Goal: Contribute content: Add original content to the website for others to see

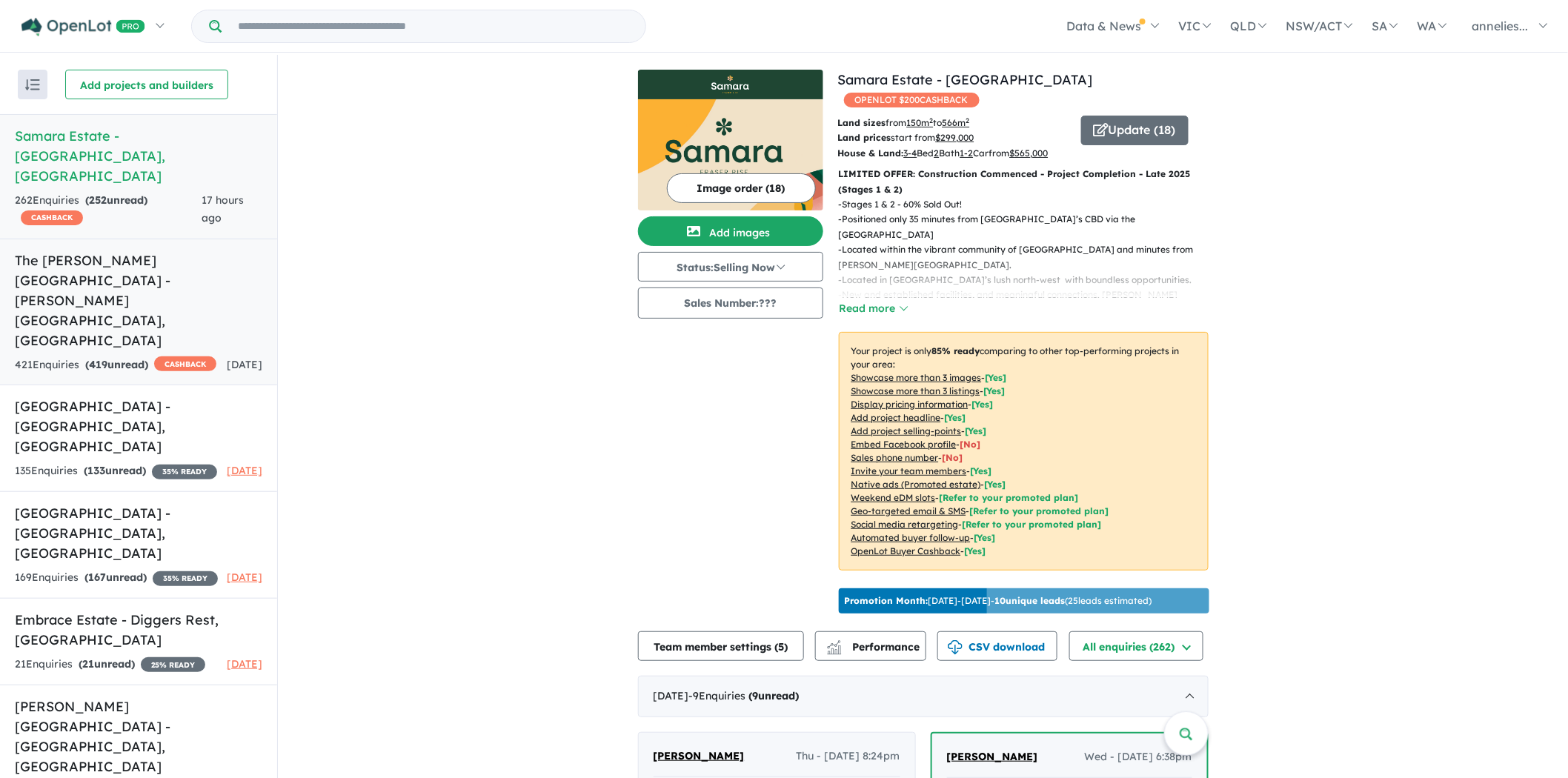
click at [152, 250] on h5 "[GEOGRAPHIC_DATA][PERSON_NAME] - [PERSON_NAME][GEOGRAPHIC_DATA] , [GEOGRAPHIC_D…" at bounding box center [138, 300] width 247 height 100
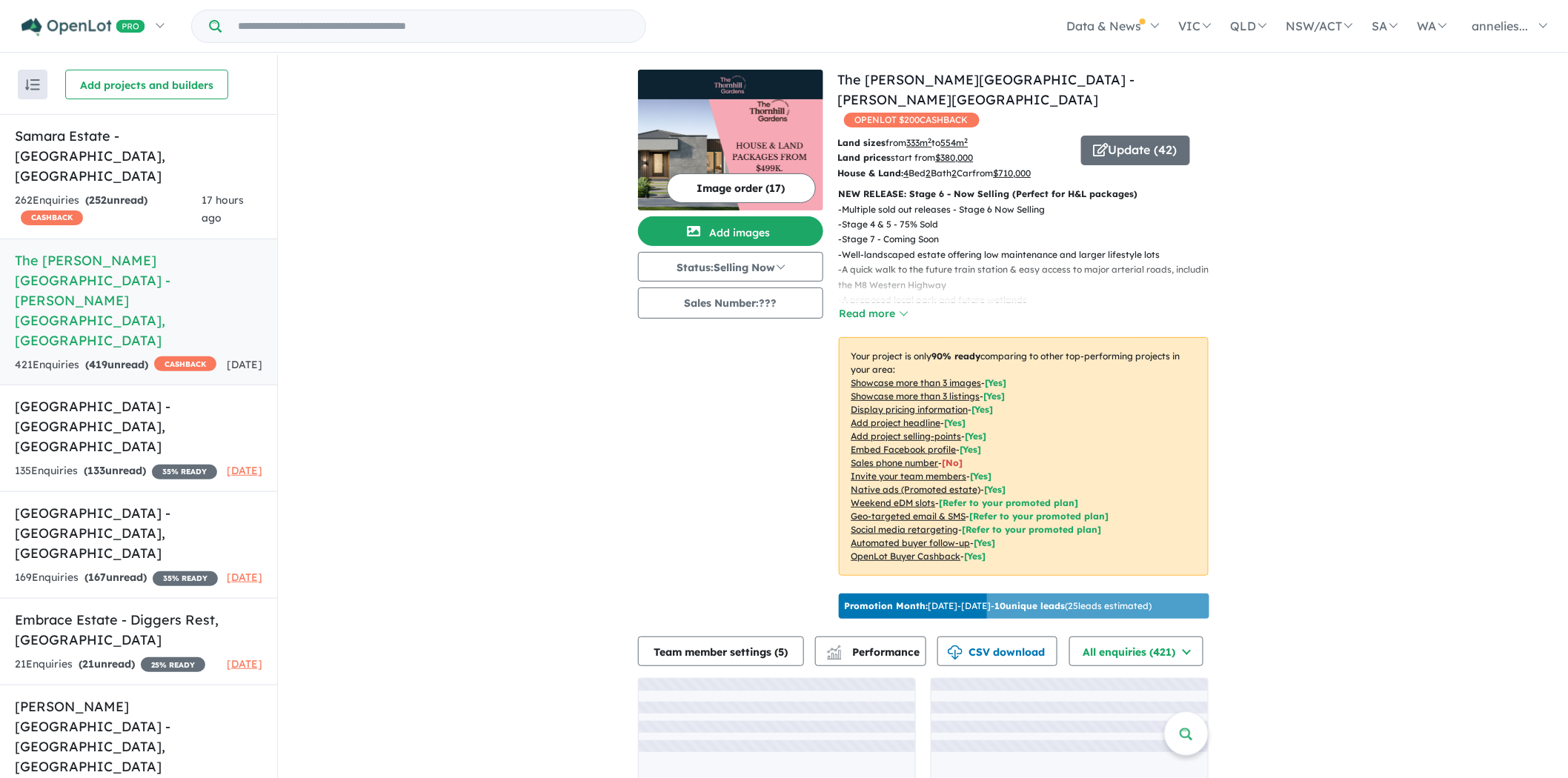
click at [743, 139] on img at bounding box center [731, 154] width 186 height 111
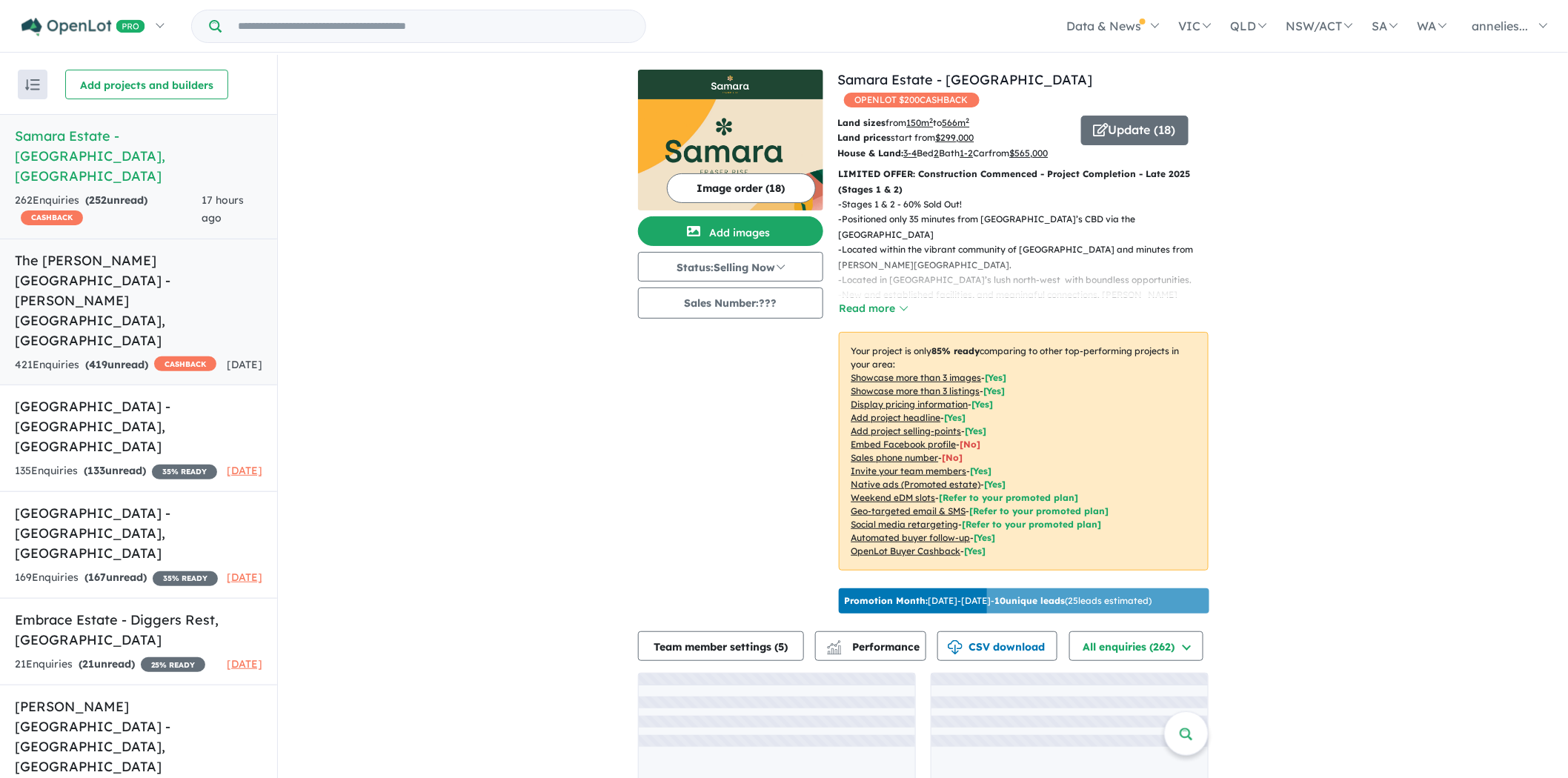
click at [172, 250] on h5 "[GEOGRAPHIC_DATA][PERSON_NAME] - [PERSON_NAME][GEOGRAPHIC_DATA] , [GEOGRAPHIC_D…" at bounding box center [138, 300] width 247 height 100
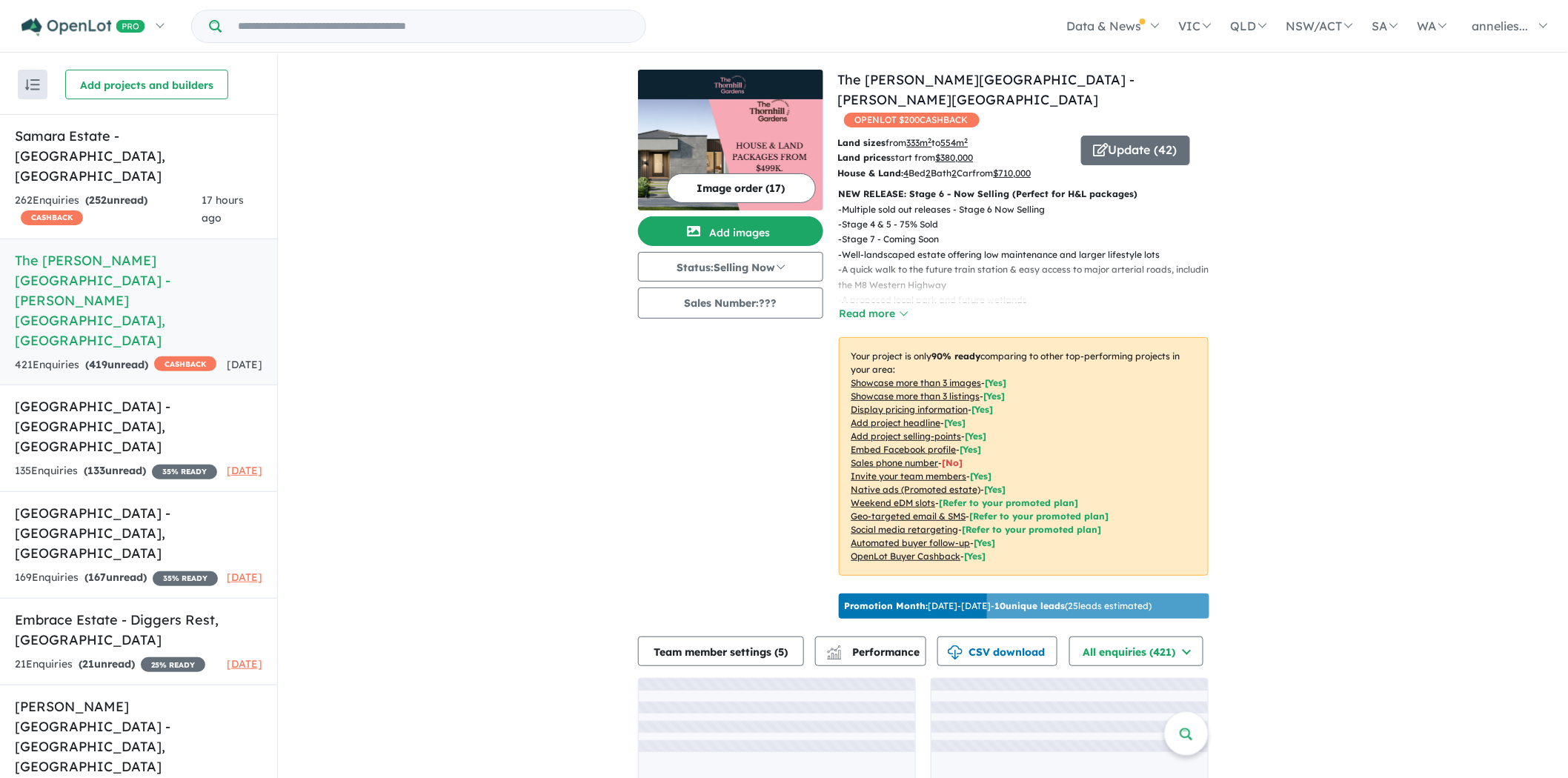
click at [744, 146] on img at bounding box center [731, 154] width 186 height 111
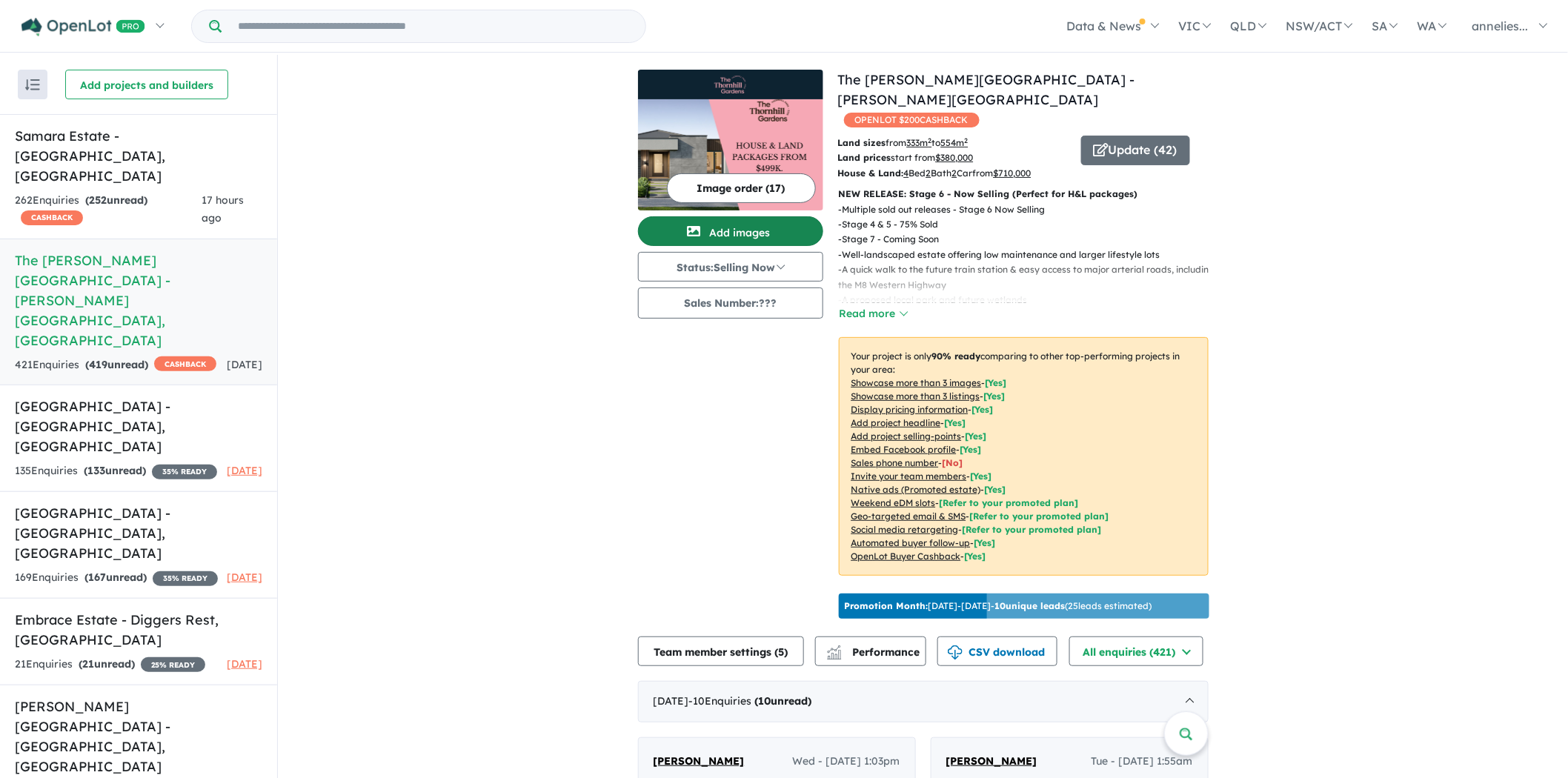
click at [712, 236] on button "Add images" at bounding box center [731, 231] width 186 height 30
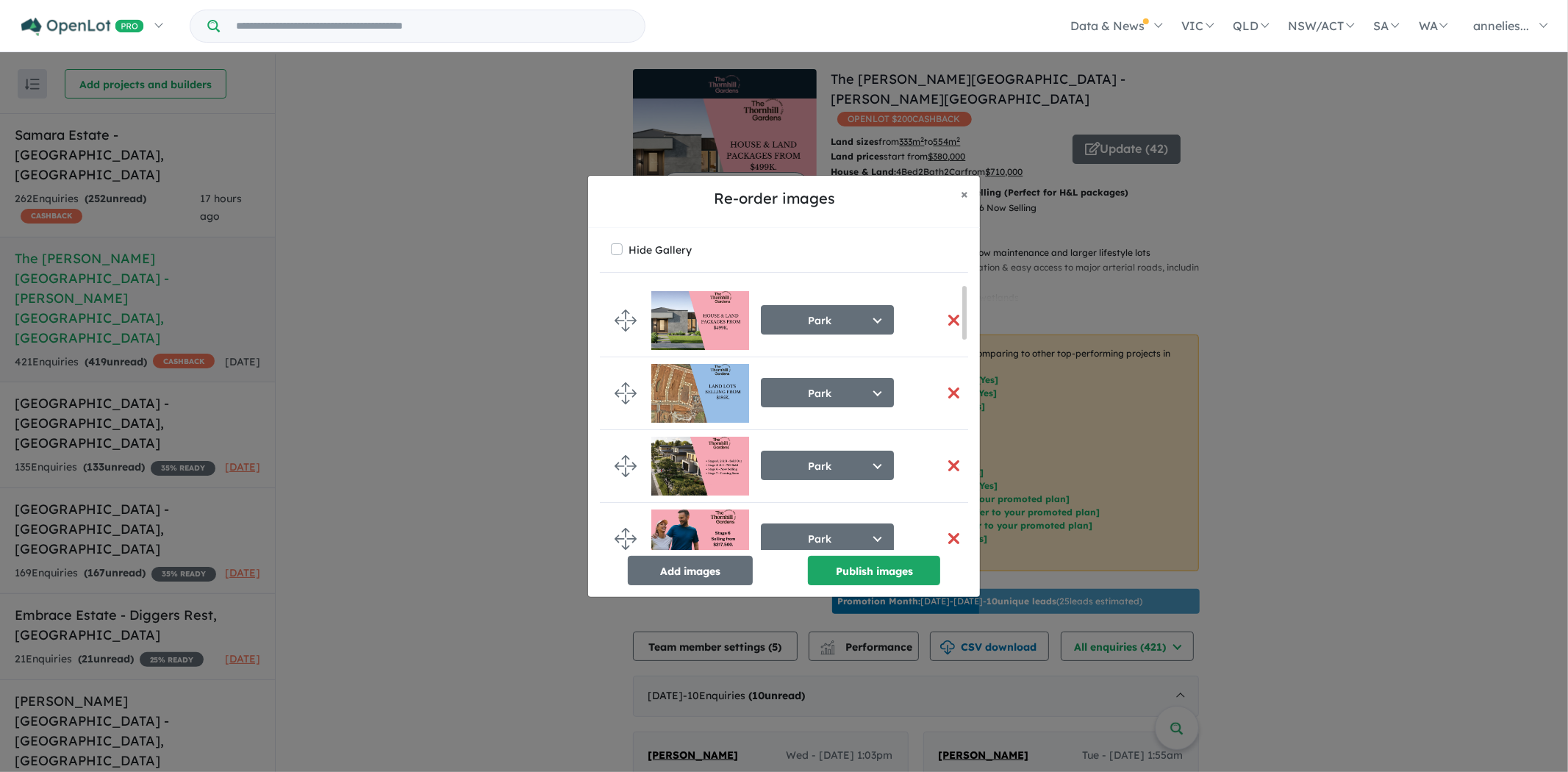
click at [946, 315] on button "button" at bounding box center [953, 321] width 31 height 32
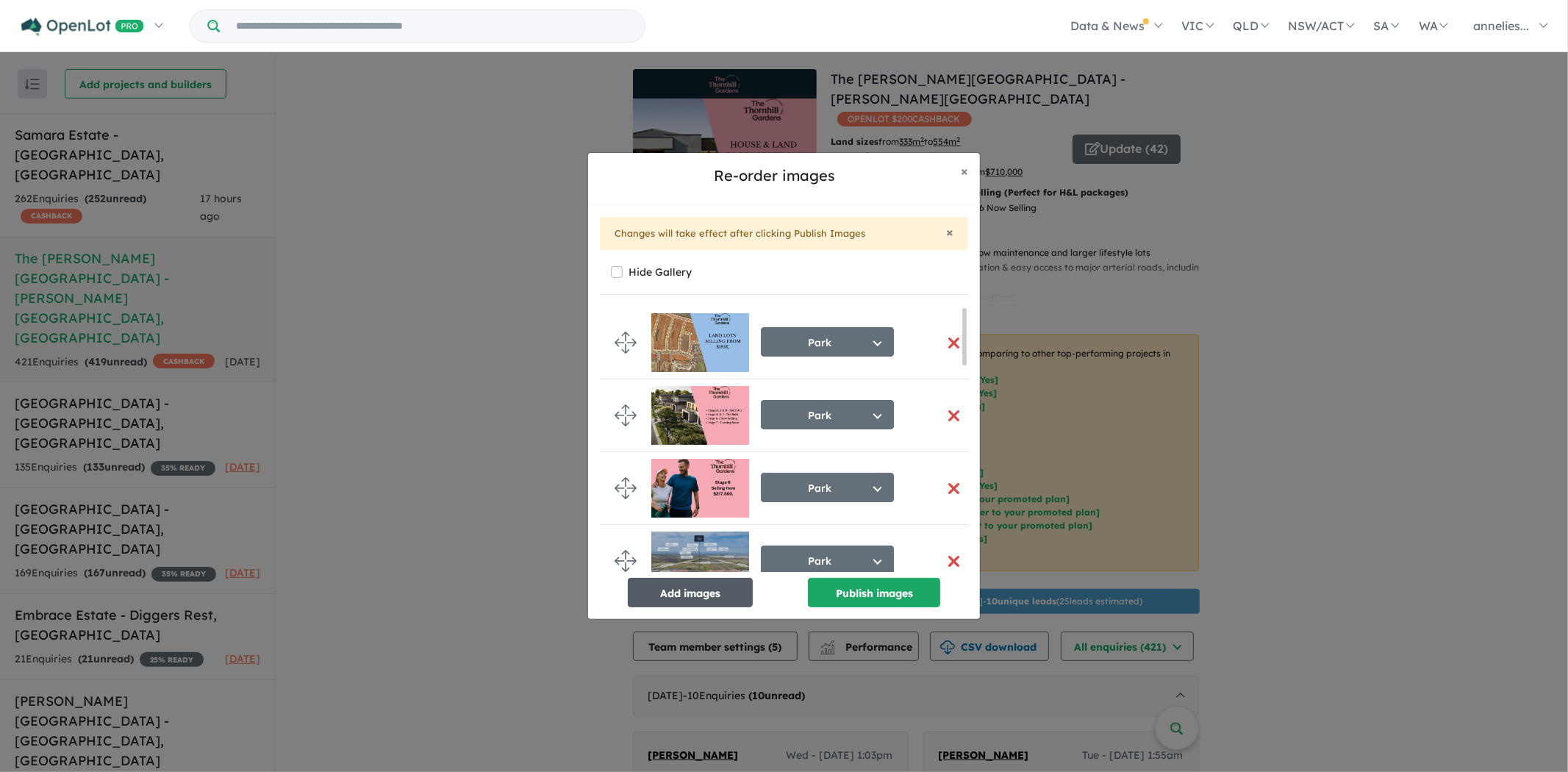
click at [701, 594] on button "Add images" at bounding box center [690, 592] width 125 height 29
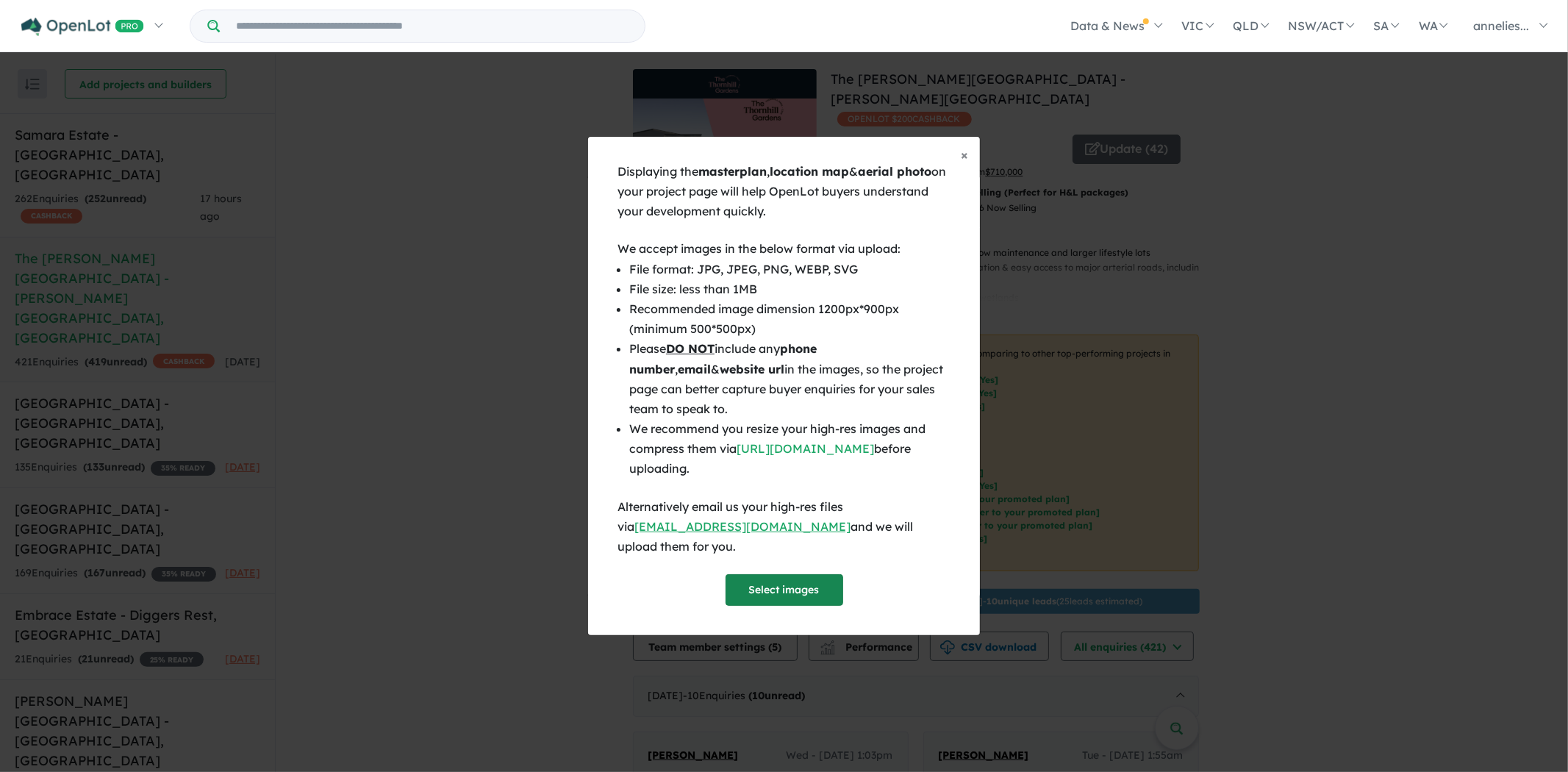
click at [777, 582] on button "Select images" at bounding box center [785, 590] width 117 height 32
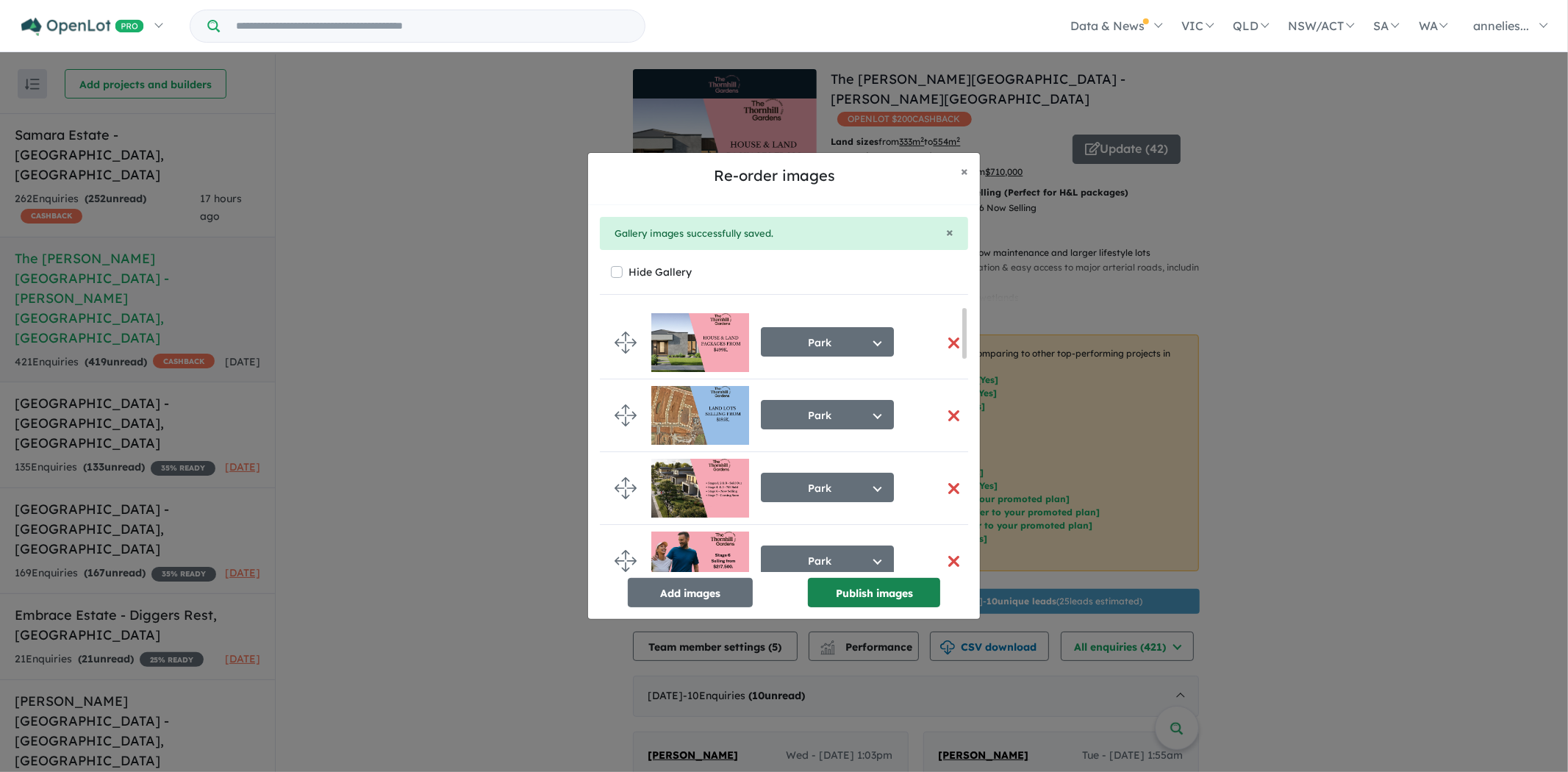
click at [857, 584] on button "Publish images" at bounding box center [874, 592] width 133 height 29
click at [857, 601] on button "Publish images" at bounding box center [874, 592] width 133 height 29
click at [878, 597] on button "Publish images" at bounding box center [874, 592] width 133 height 29
click at [969, 173] on button "× Close" at bounding box center [964, 171] width 31 height 36
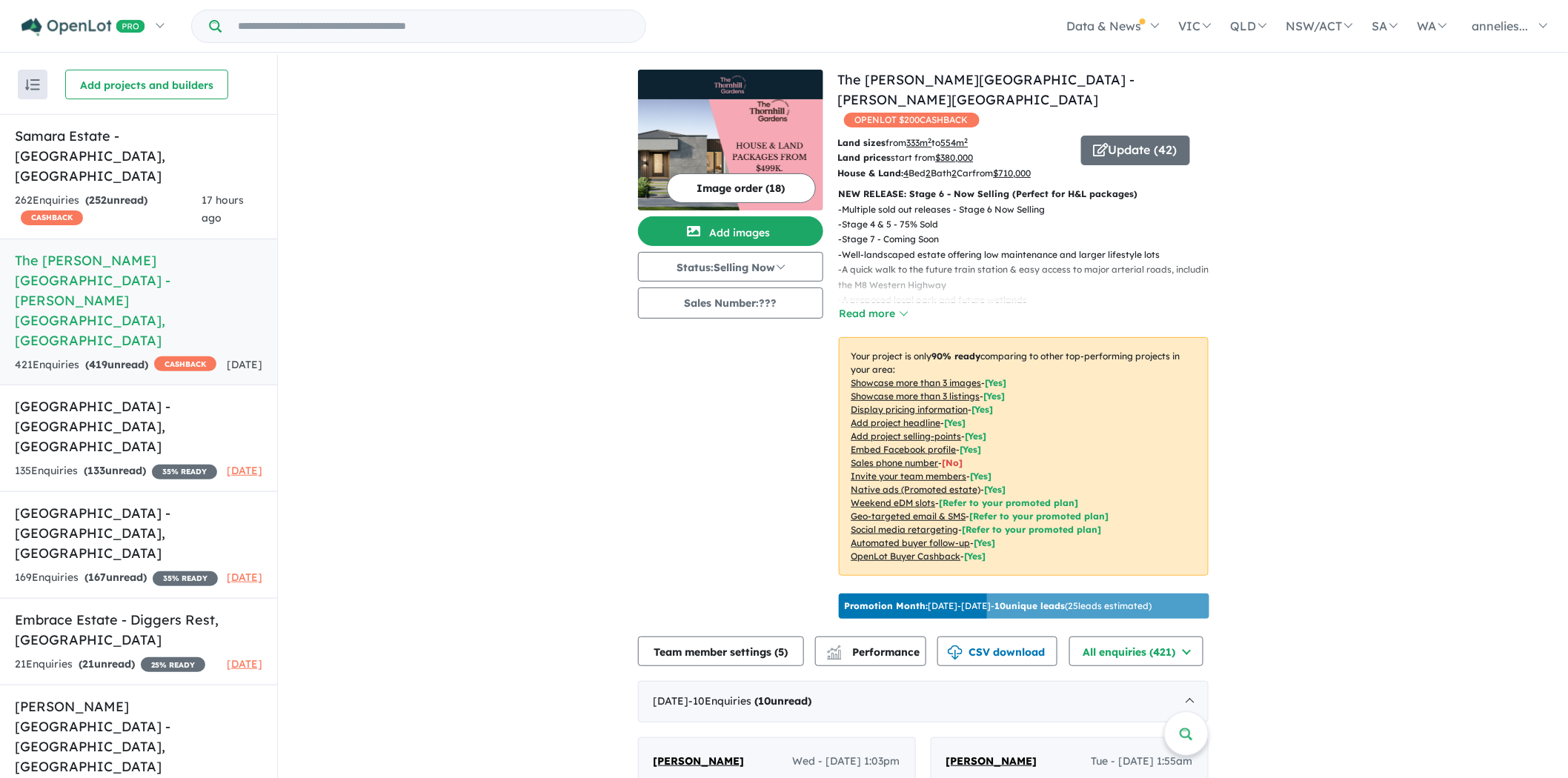
click at [722, 149] on img at bounding box center [731, 154] width 186 height 111
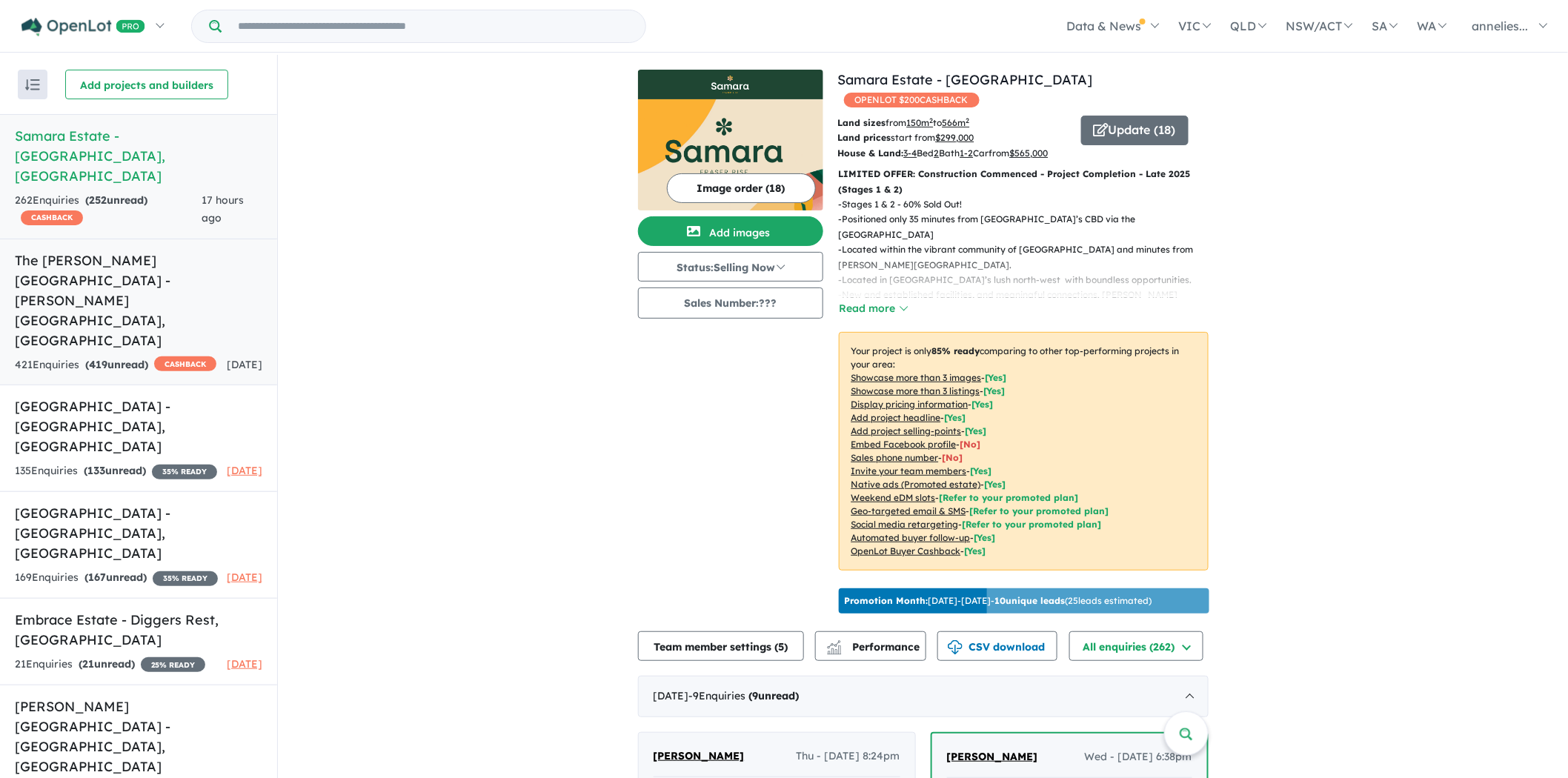
click at [163, 357] on div "421 Enquir ies ( 419 unread) CASHBACK" at bounding box center [116, 365] width 201 height 18
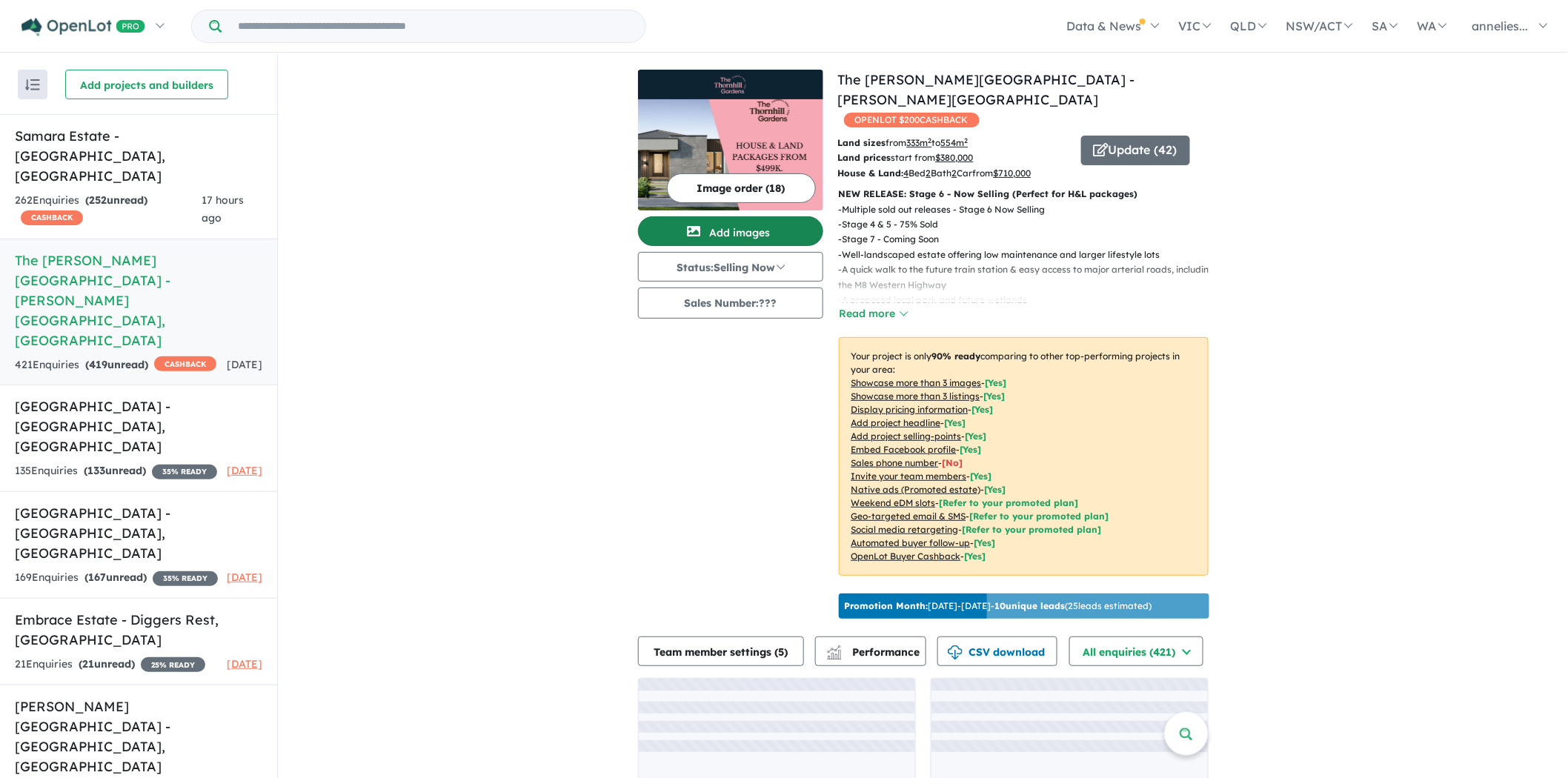
click at [744, 229] on button "Add images" at bounding box center [731, 231] width 186 height 30
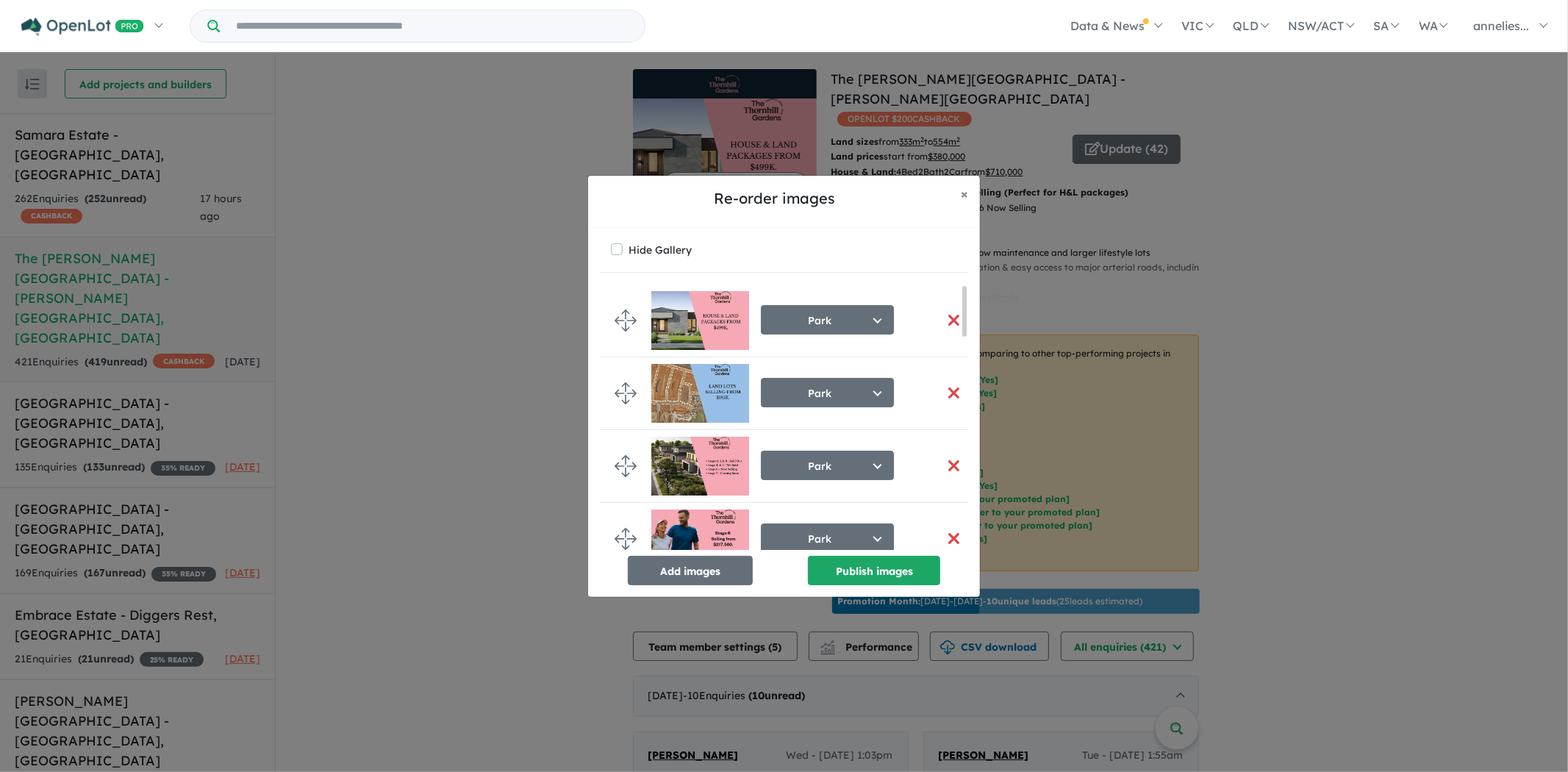
click at [951, 318] on button "button" at bounding box center [953, 321] width 31 height 32
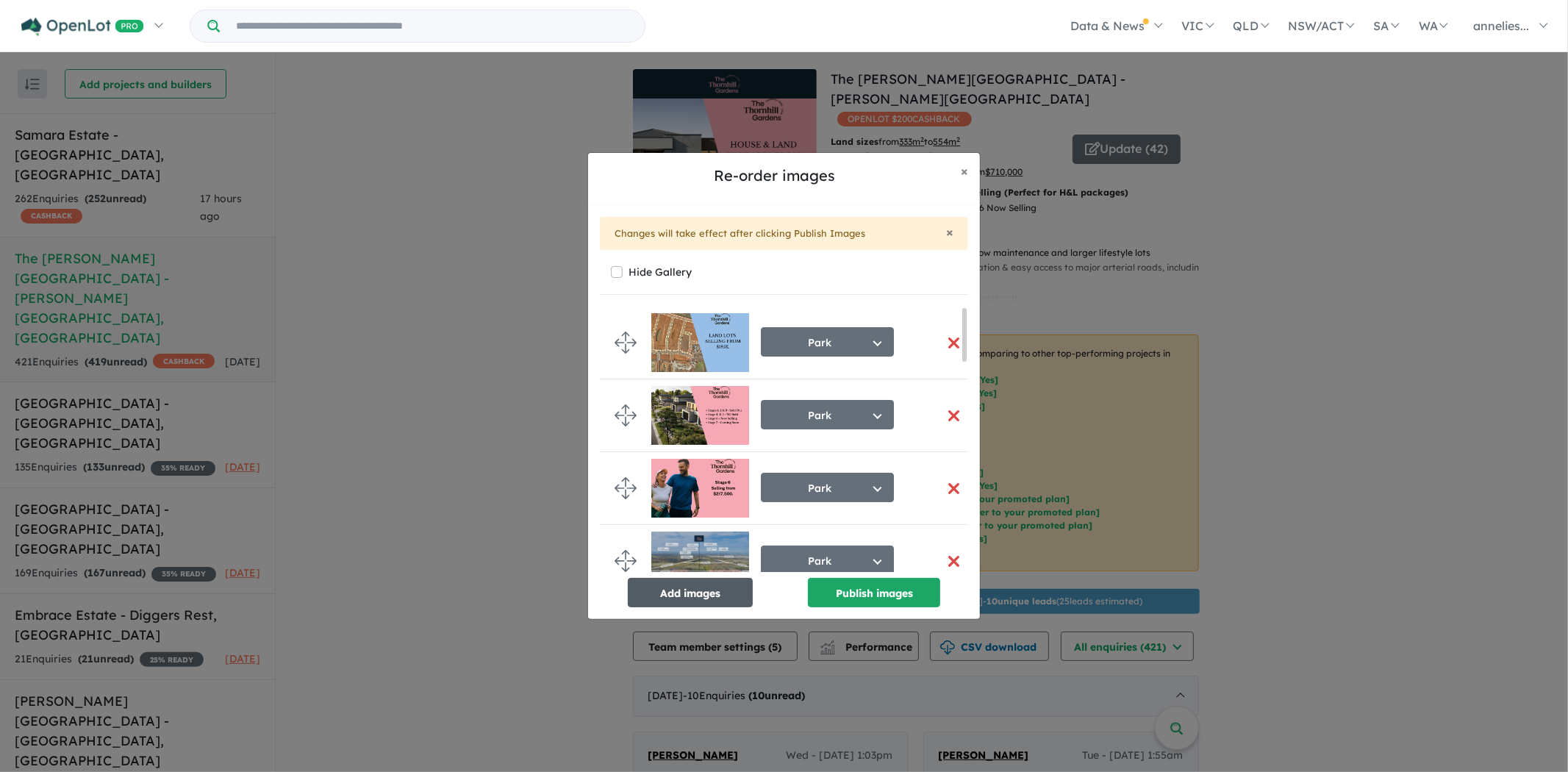
click at [706, 596] on button "Add images" at bounding box center [690, 592] width 125 height 29
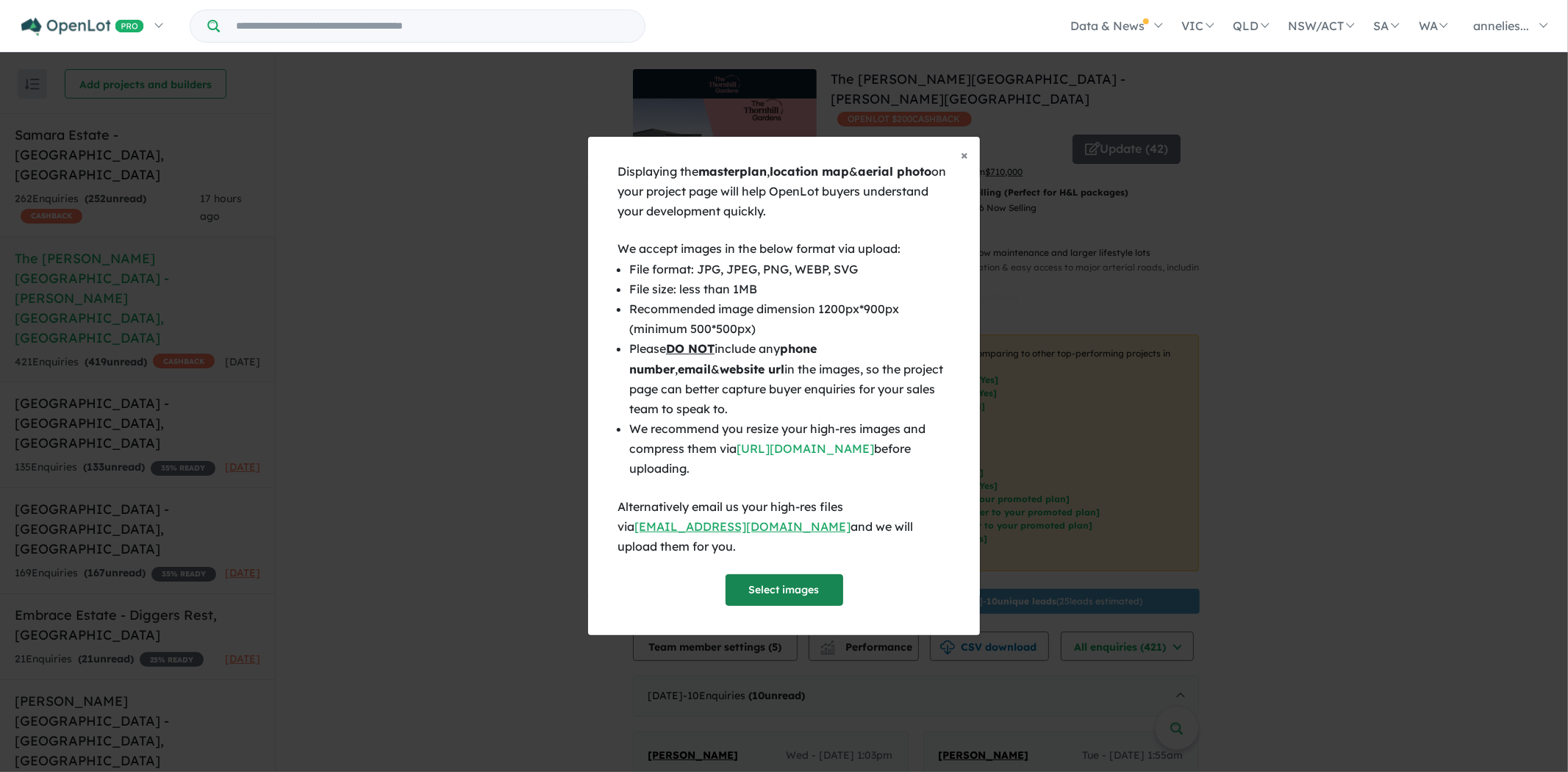
click at [777, 578] on button "Select images" at bounding box center [785, 590] width 117 height 32
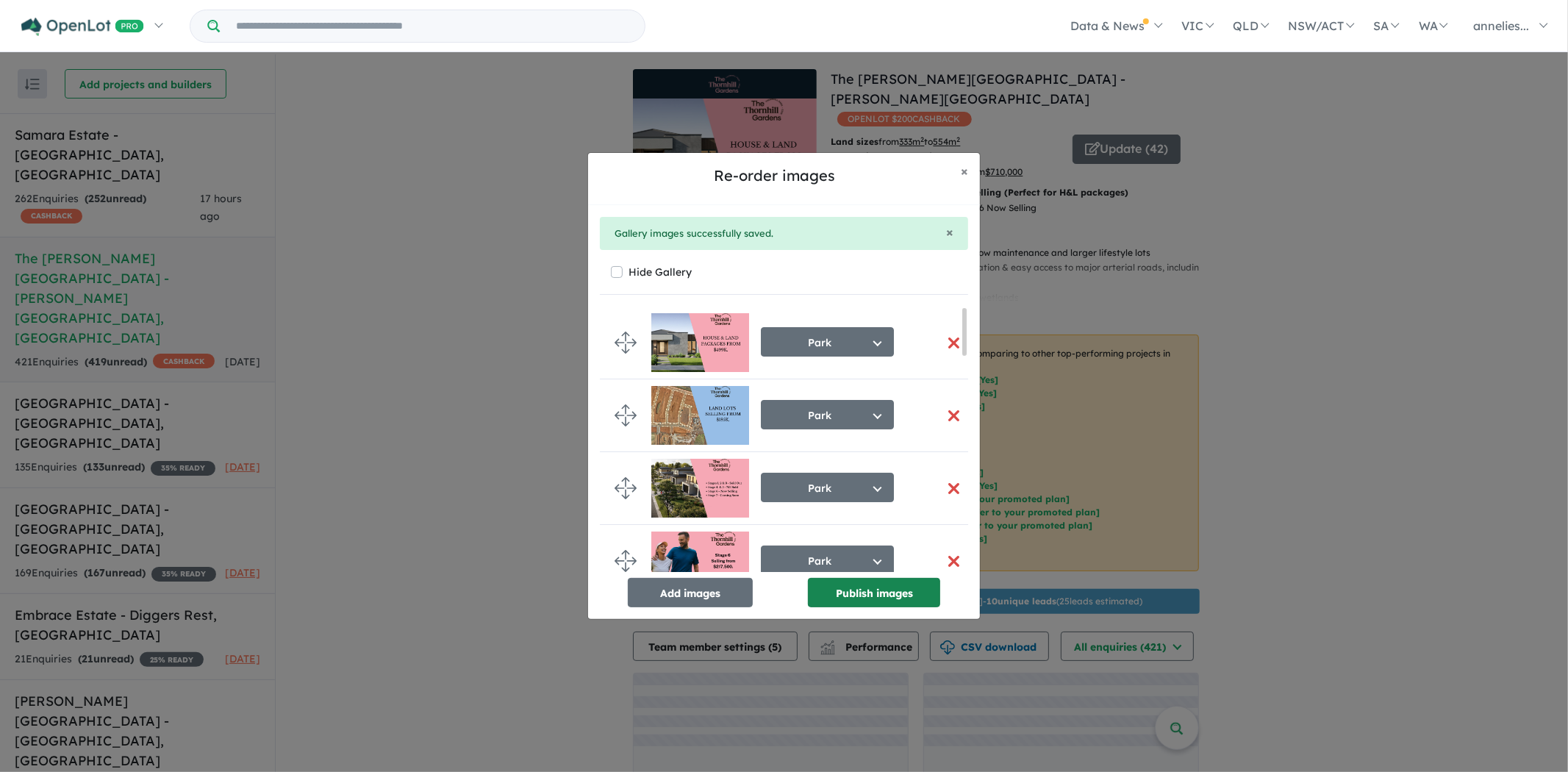
click at [886, 589] on button "Publish images" at bounding box center [874, 592] width 133 height 29
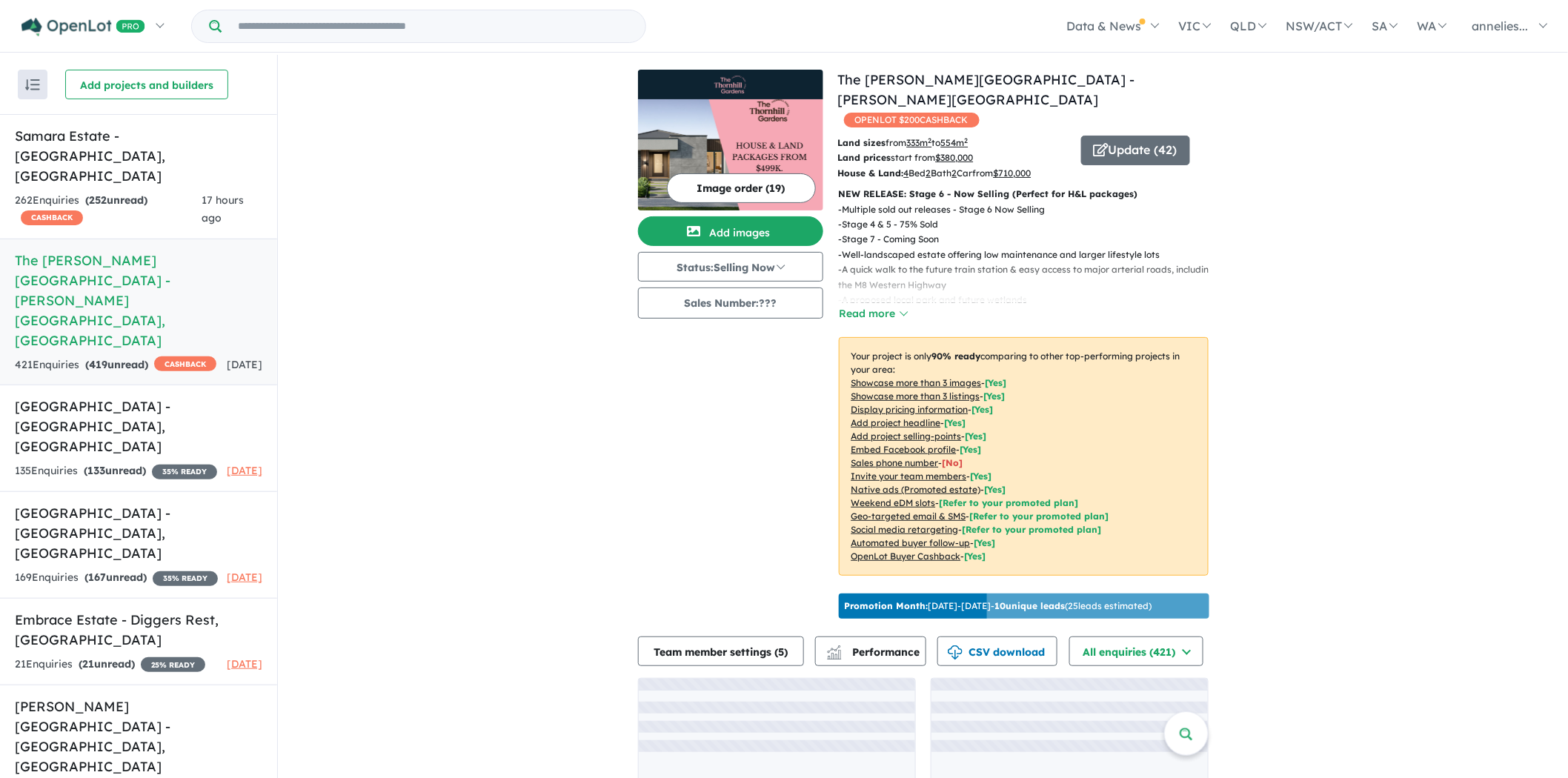
click at [763, 131] on img at bounding box center [731, 154] width 186 height 111
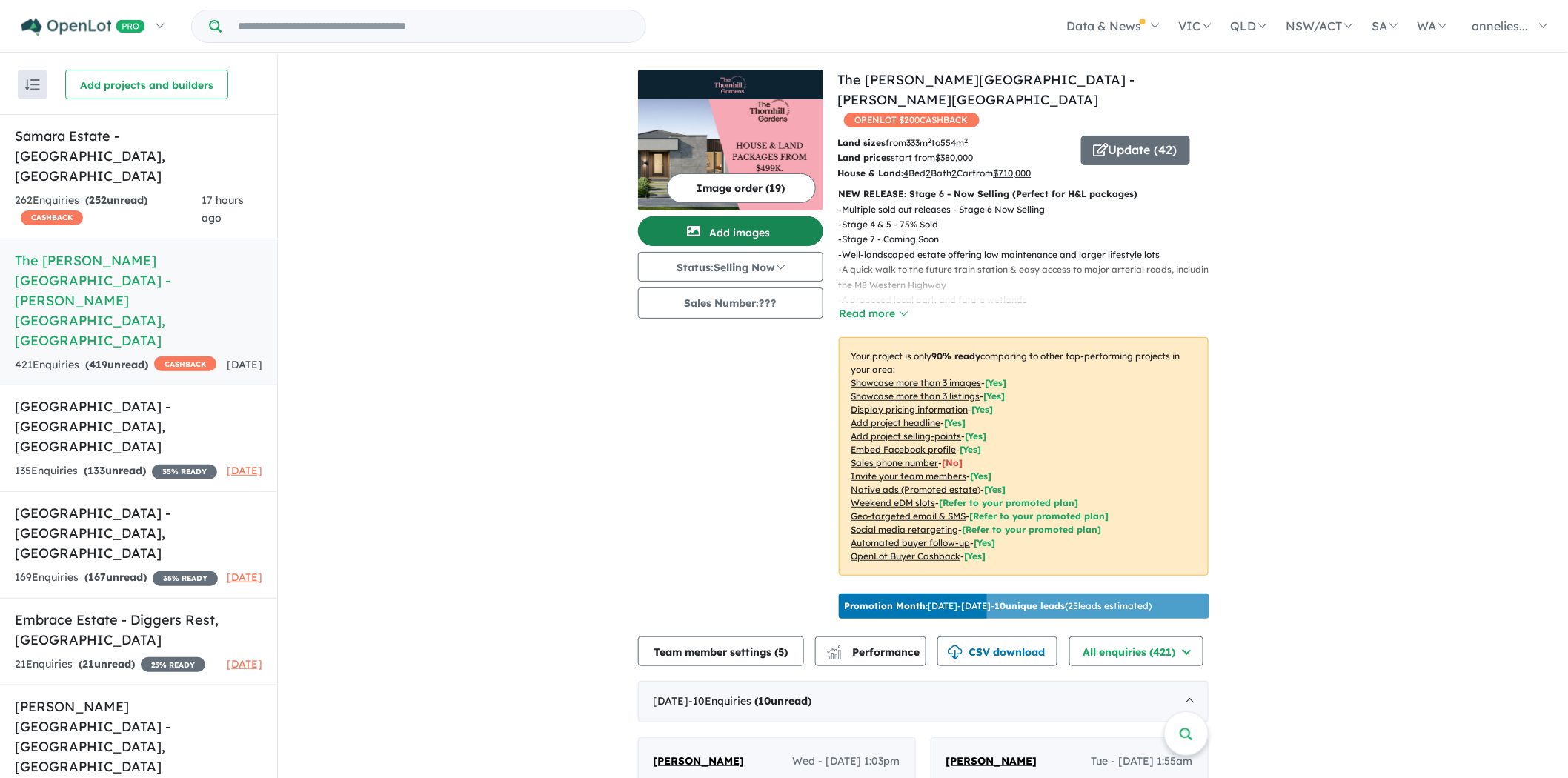
click at [736, 227] on button "Add images" at bounding box center [731, 231] width 186 height 30
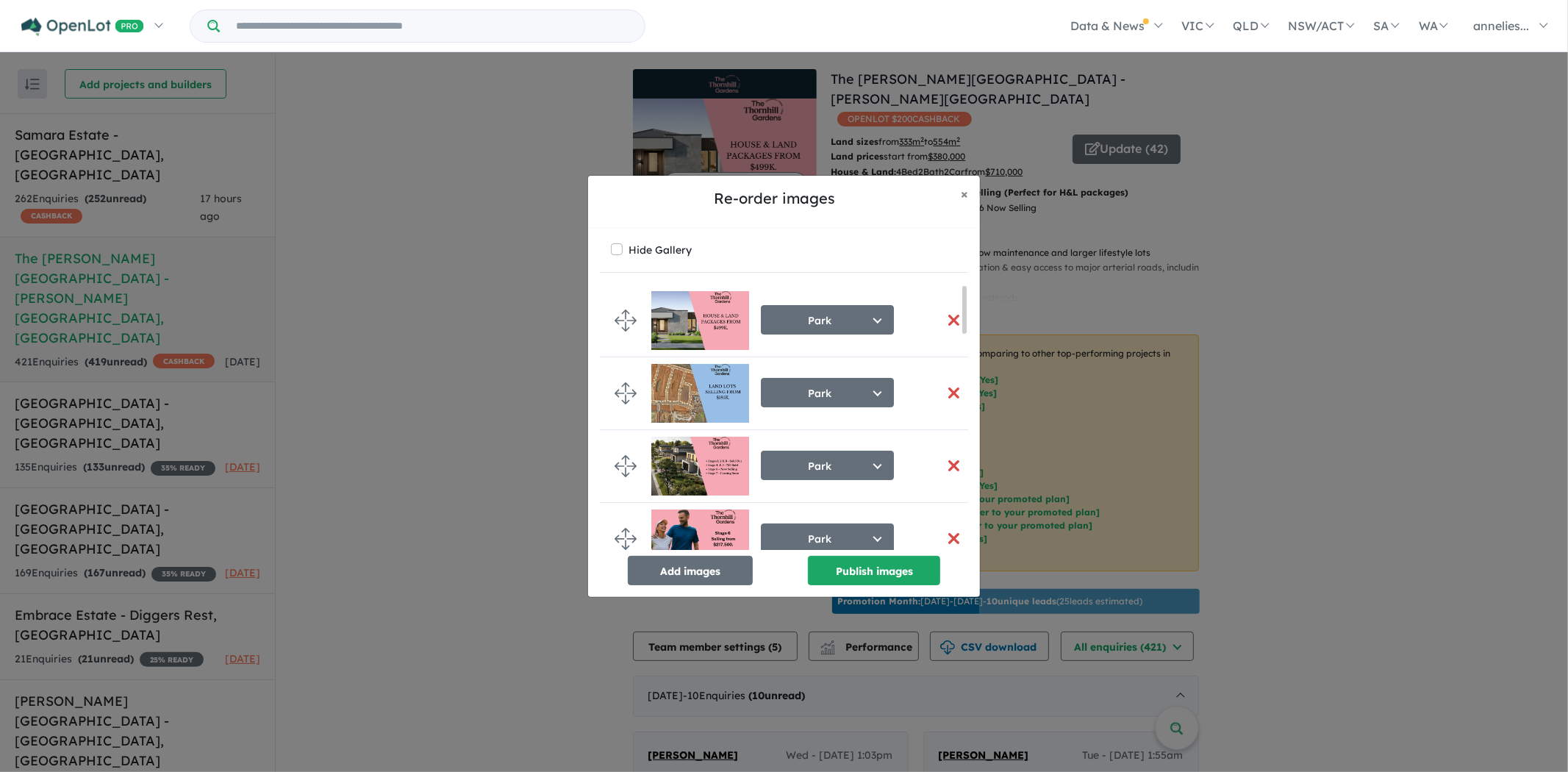
click at [947, 317] on button "button" at bounding box center [953, 321] width 31 height 32
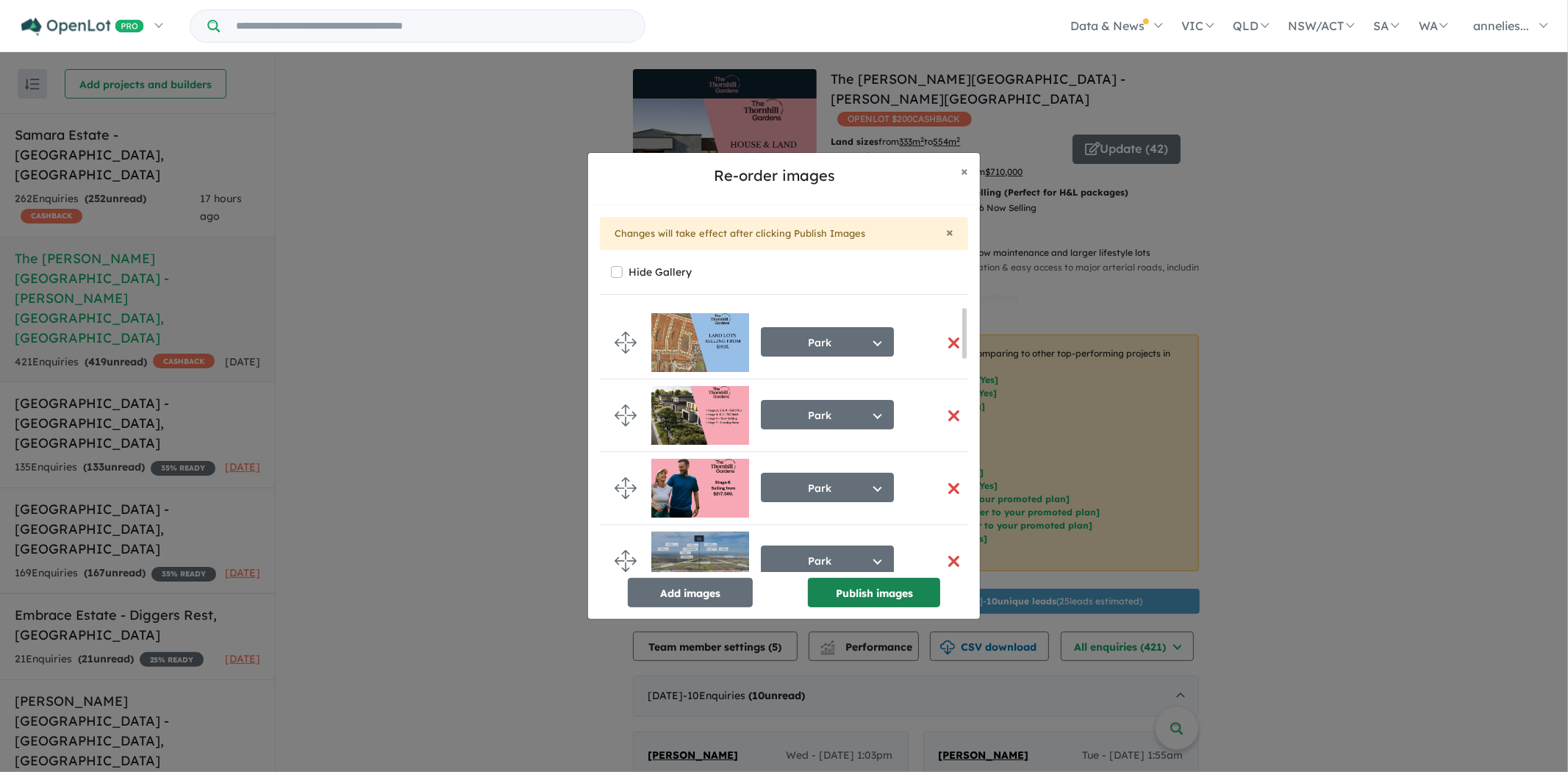
click at [877, 596] on button "Publish images" at bounding box center [874, 592] width 133 height 29
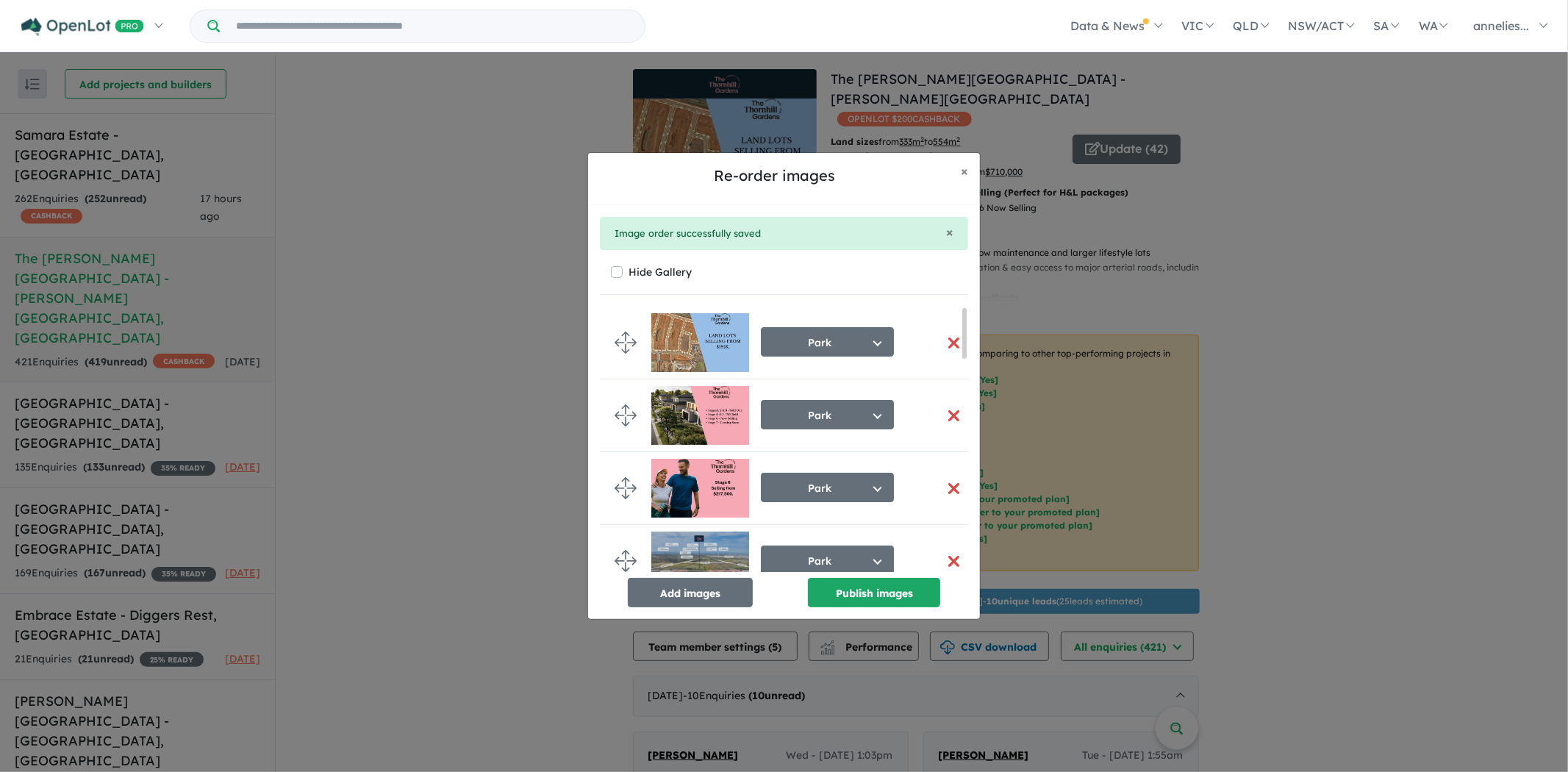
click at [667, 597] on button "Add images" at bounding box center [690, 592] width 125 height 29
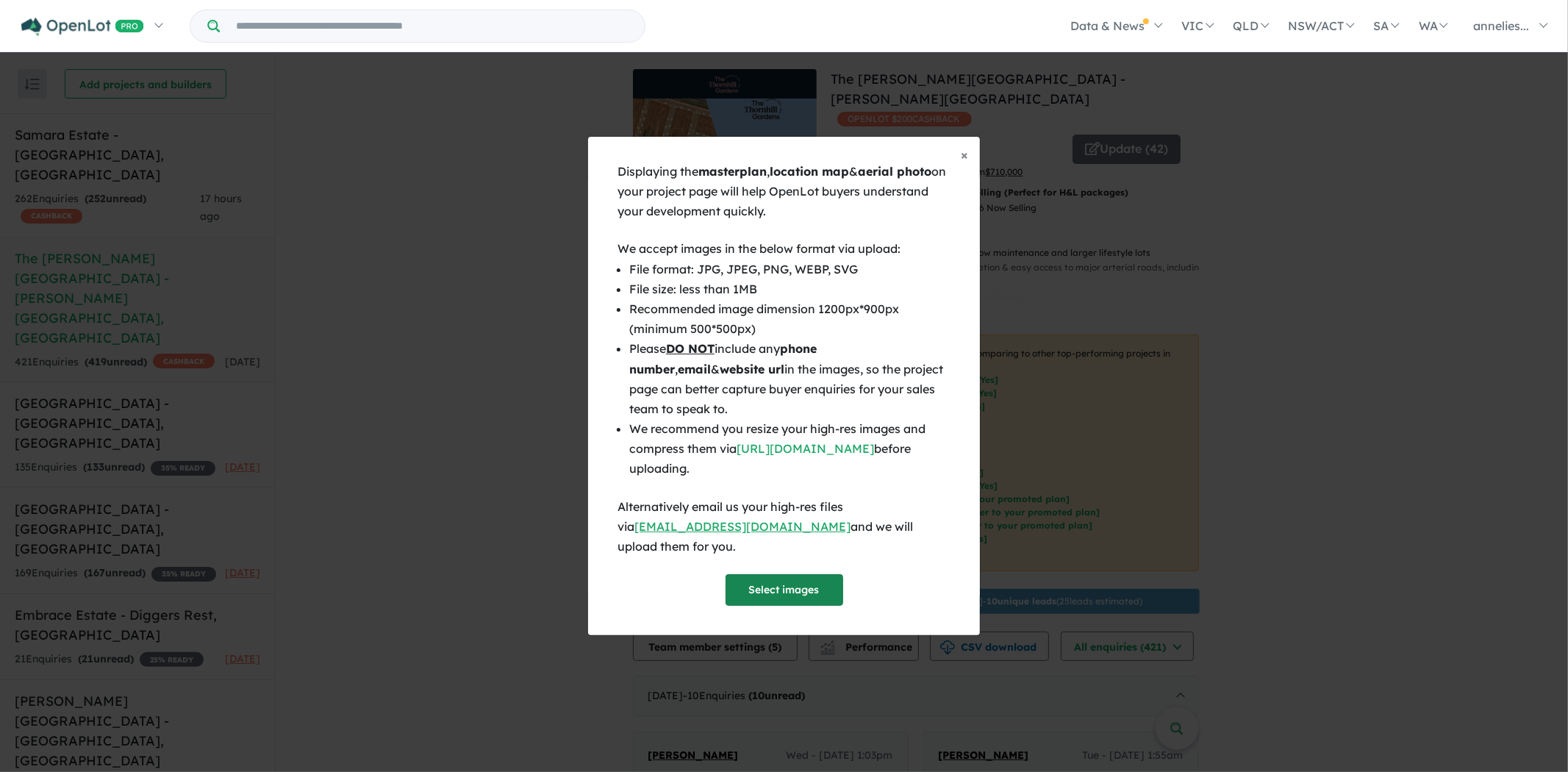
click at [801, 578] on button "Select images" at bounding box center [785, 590] width 117 height 32
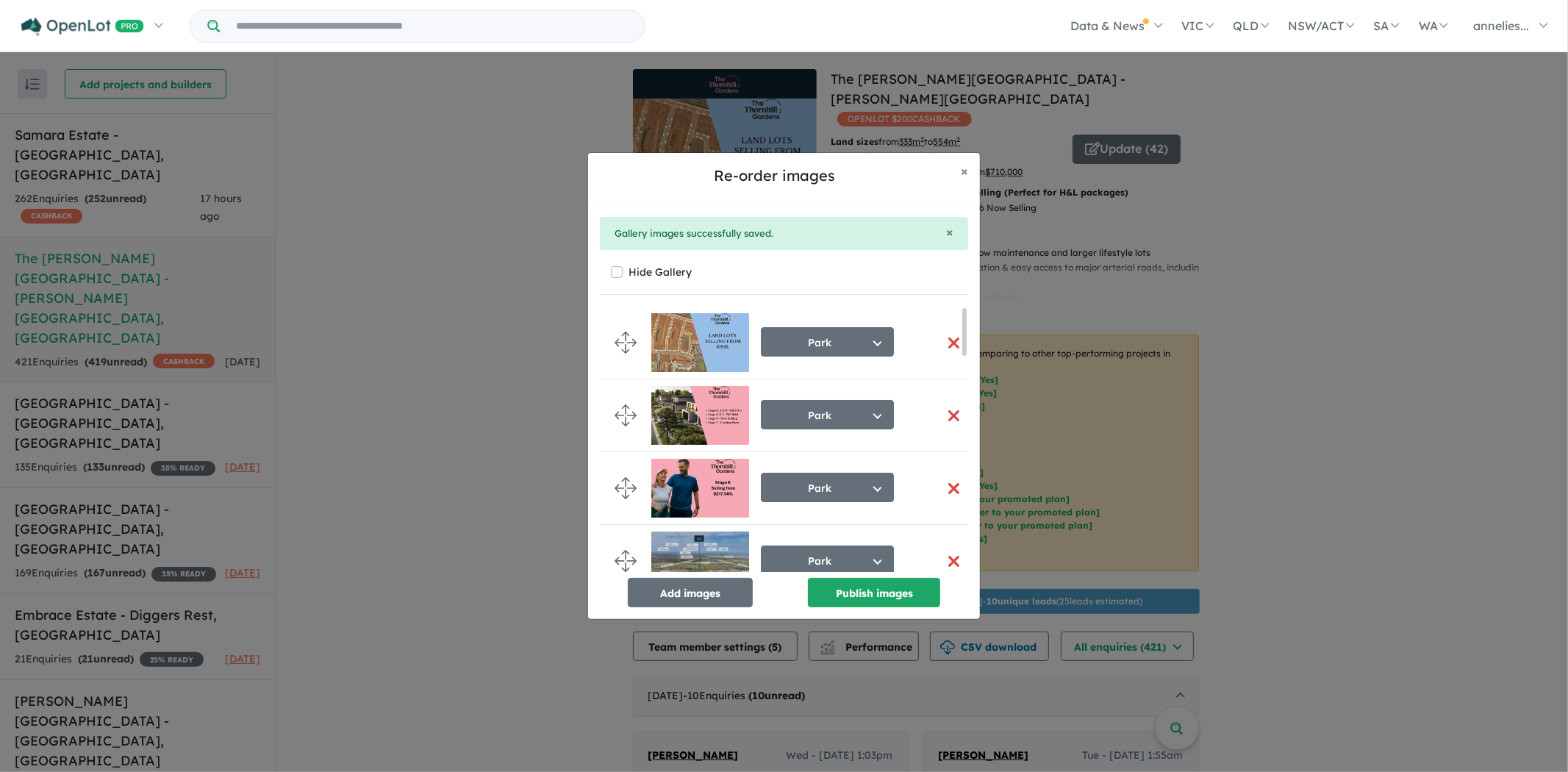
click at [687, 334] on img at bounding box center [700, 343] width 98 height 59
click at [891, 597] on button "Publish images" at bounding box center [874, 592] width 133 height 29
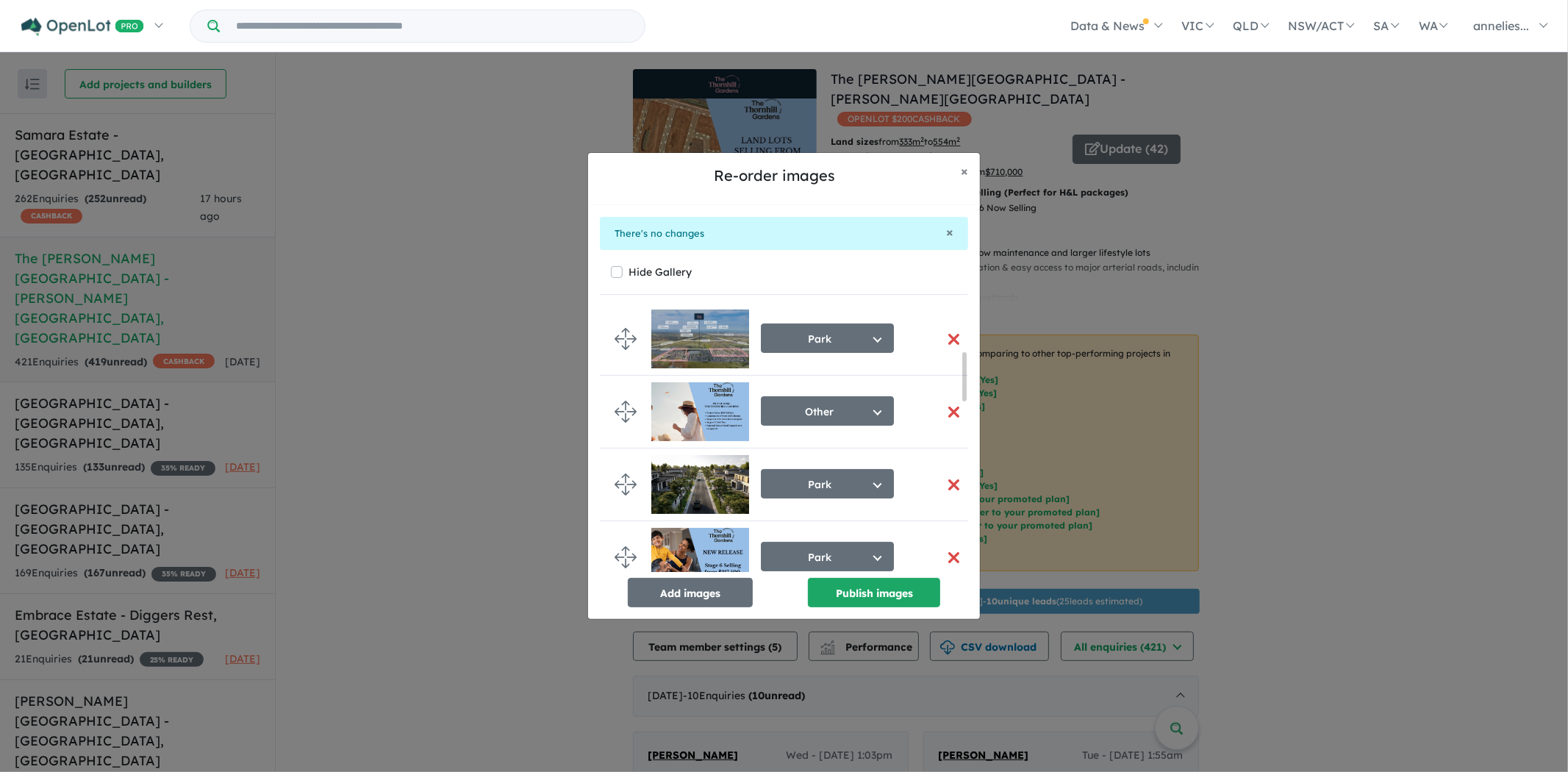
scroll to position [245, 0]
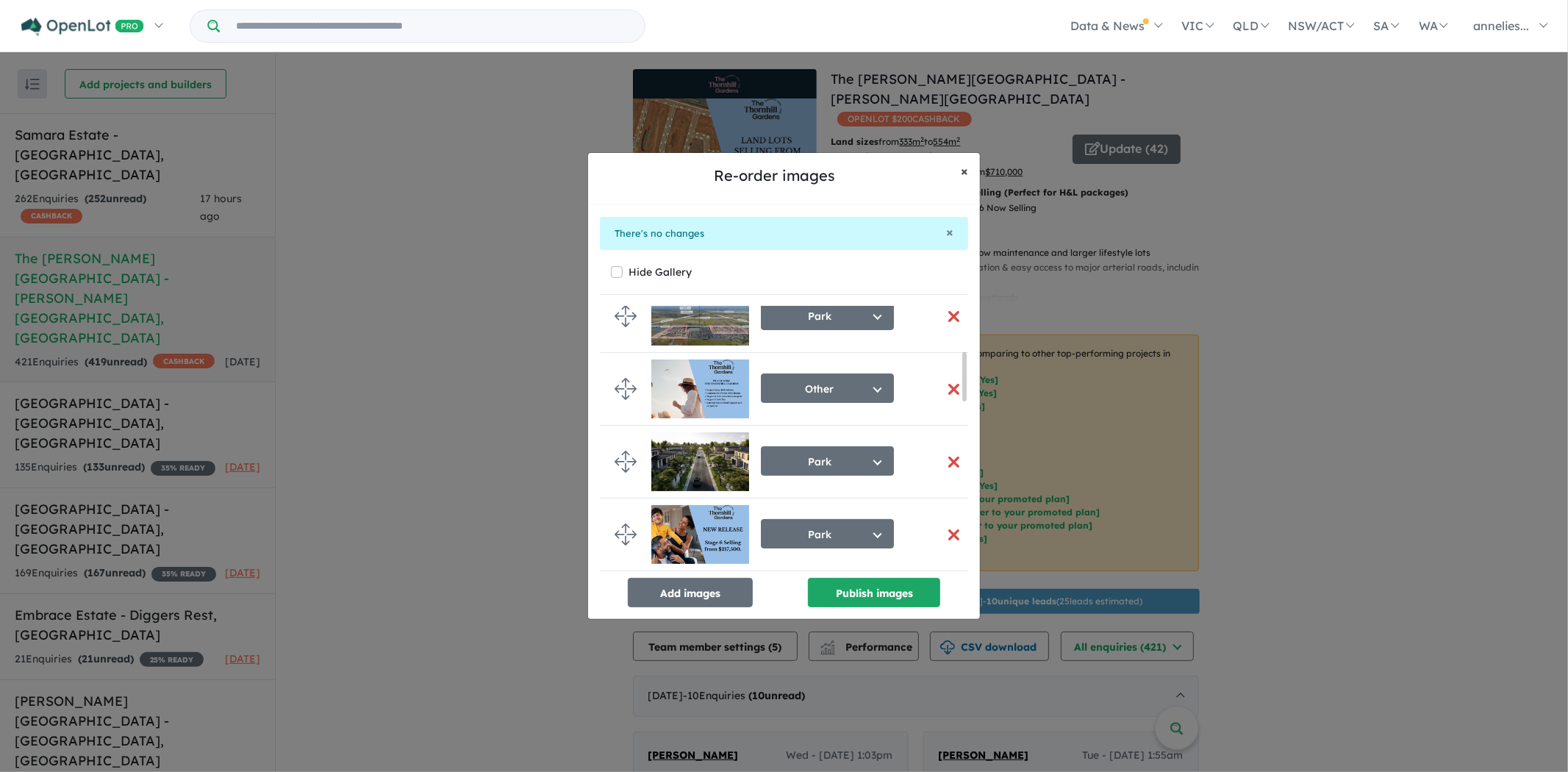
click at [964, 169] on span "×" at bounding box center [964, 171] width 7 height 17
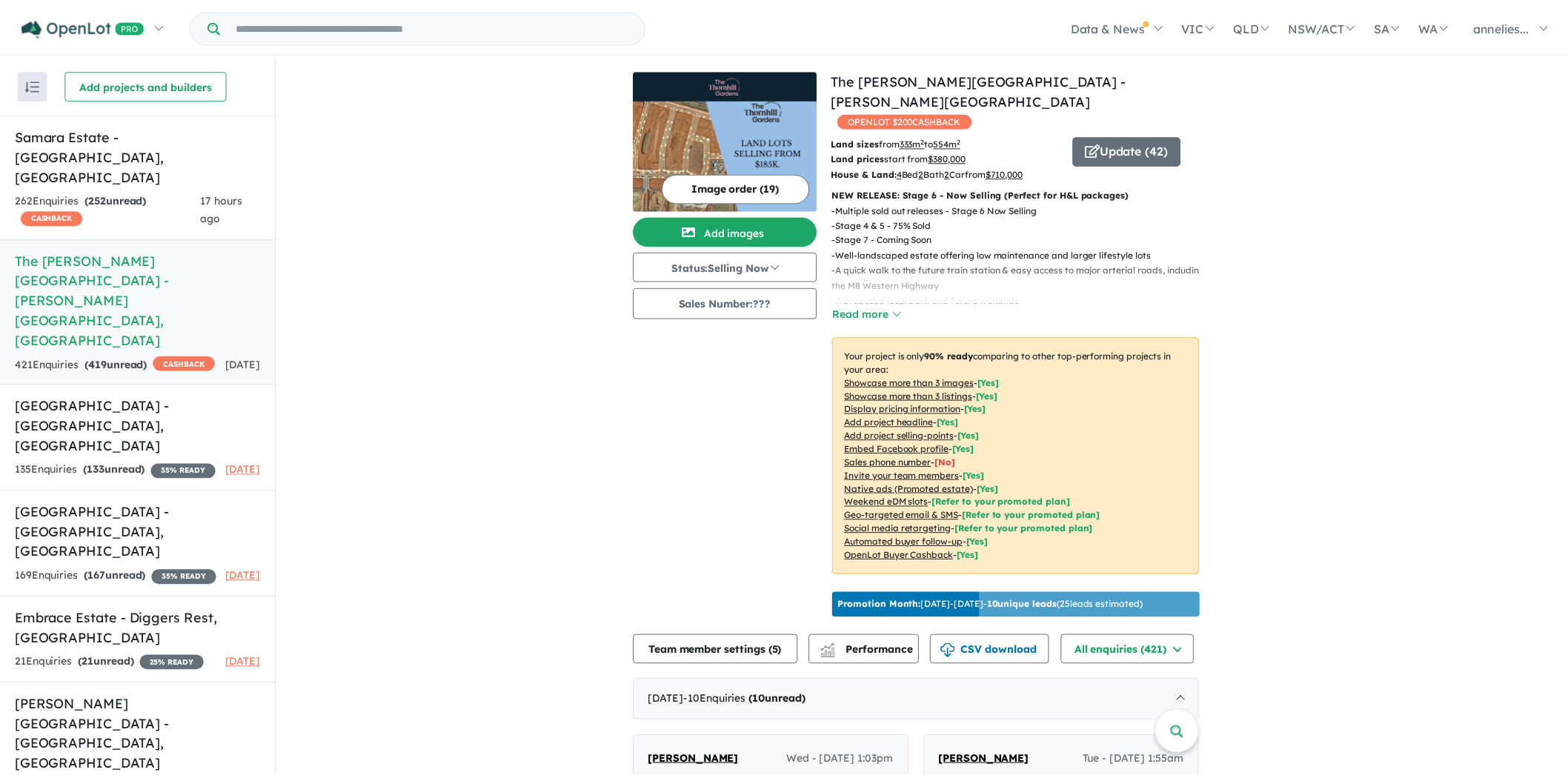
scroll to position [245, 0]
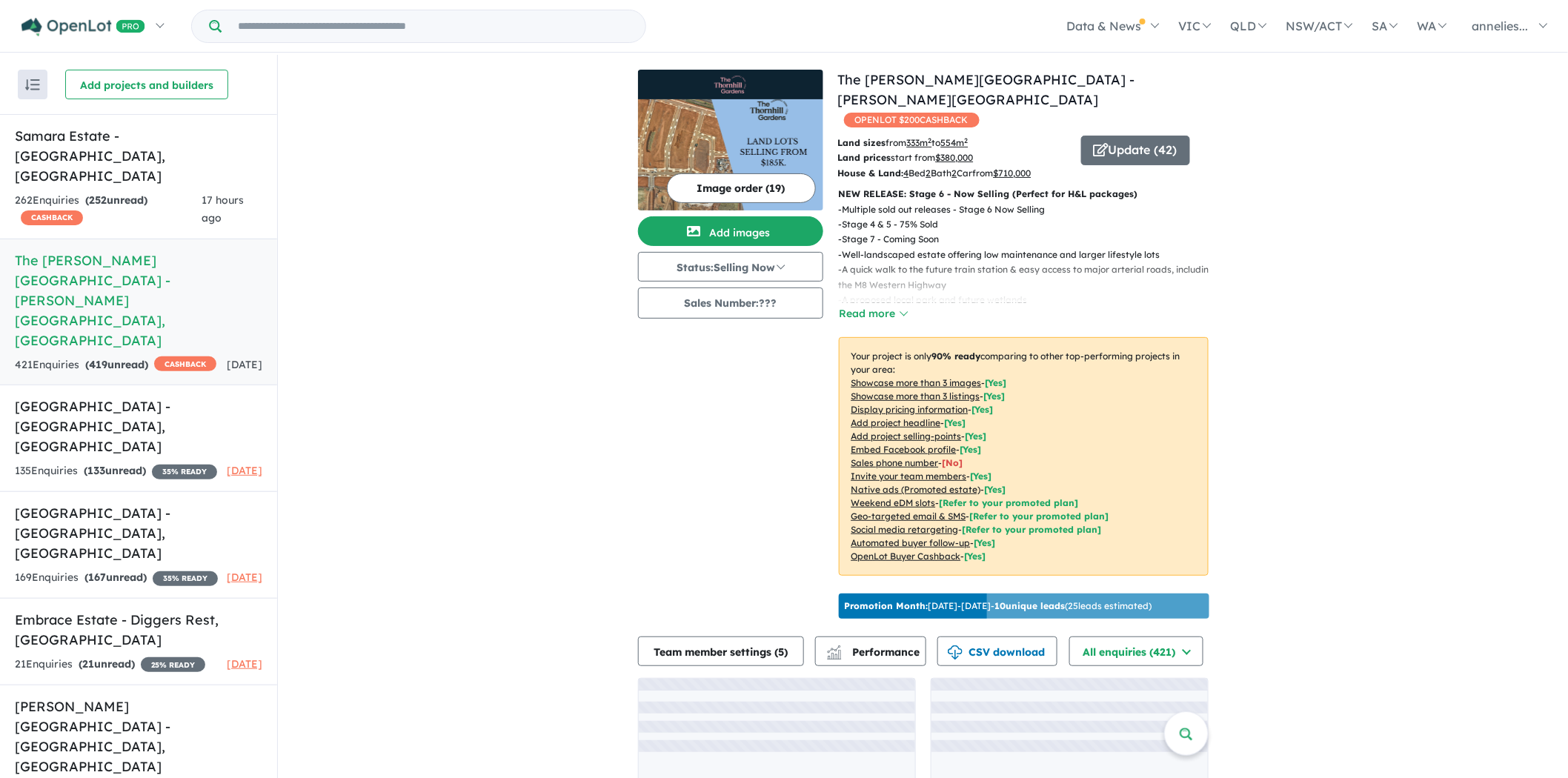
click at [772, 137] on img at bounding box center [731, 154] width 186 height 111
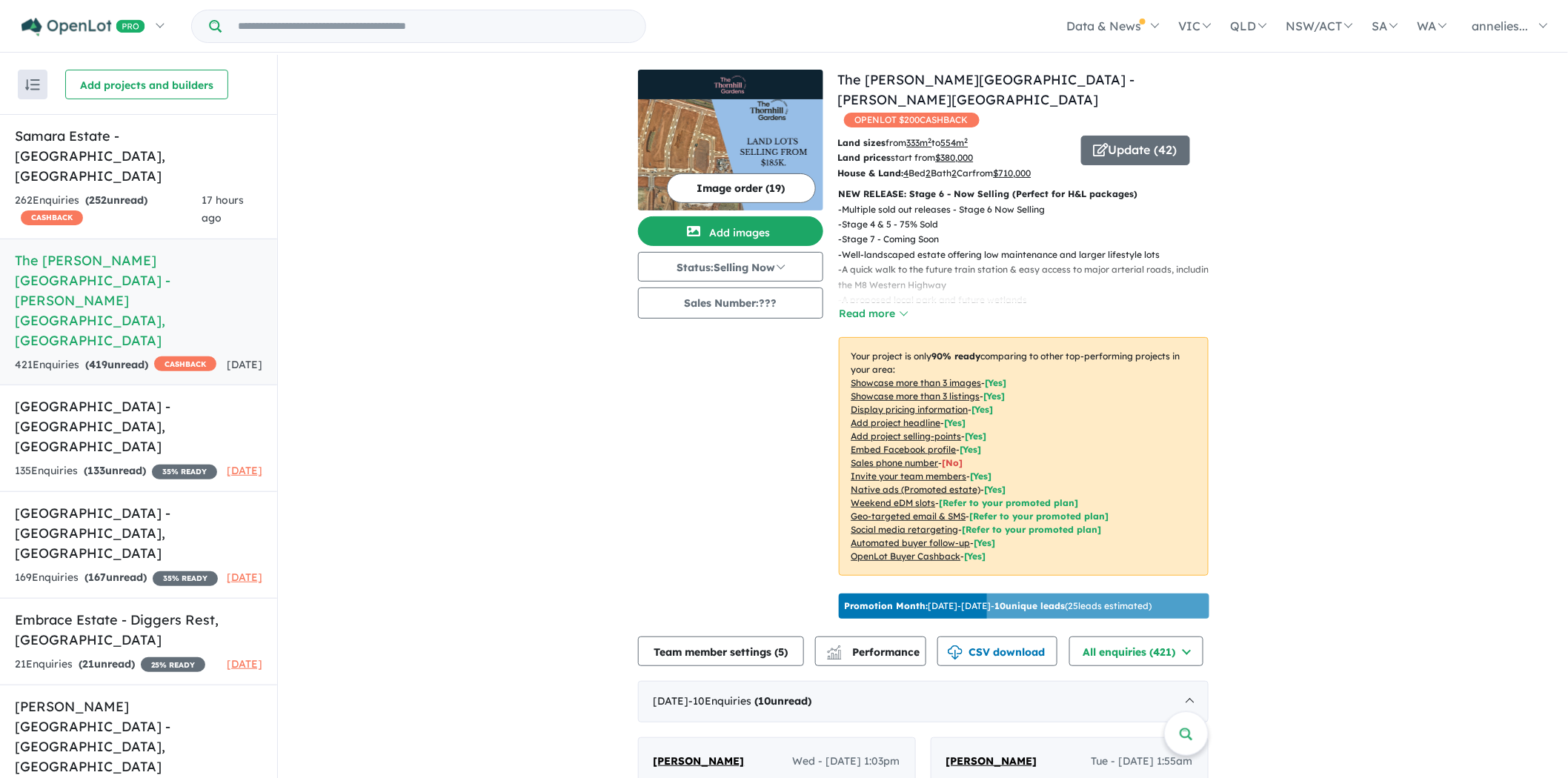
click at [722, 110] on img at bounding box center [731, 154] width 186 height 111
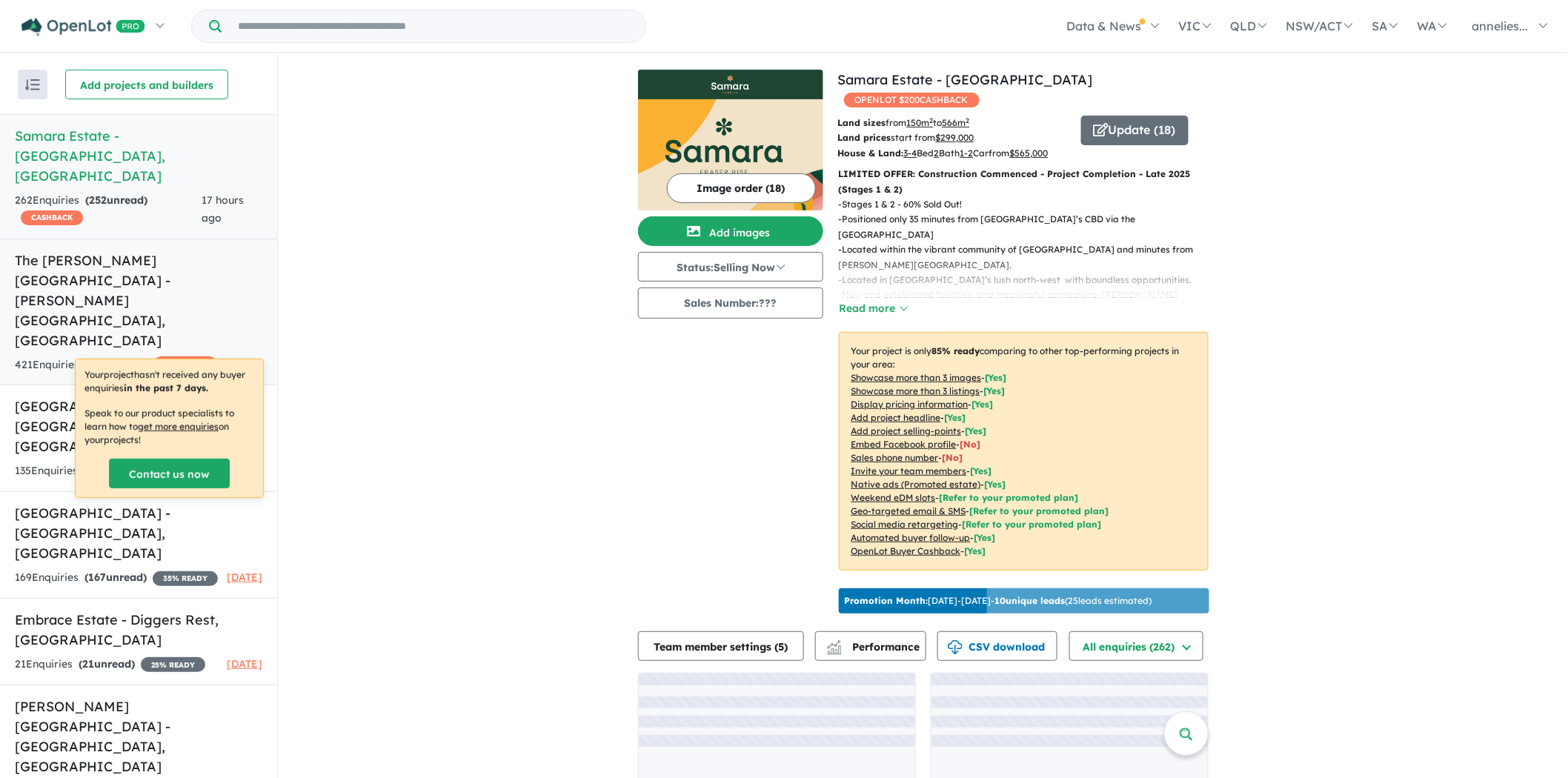
click at [157, 357] on div "421 Enquir ies ( 419 unread) CASHBACK" at bounding box center [116, 365] width 201 height 18
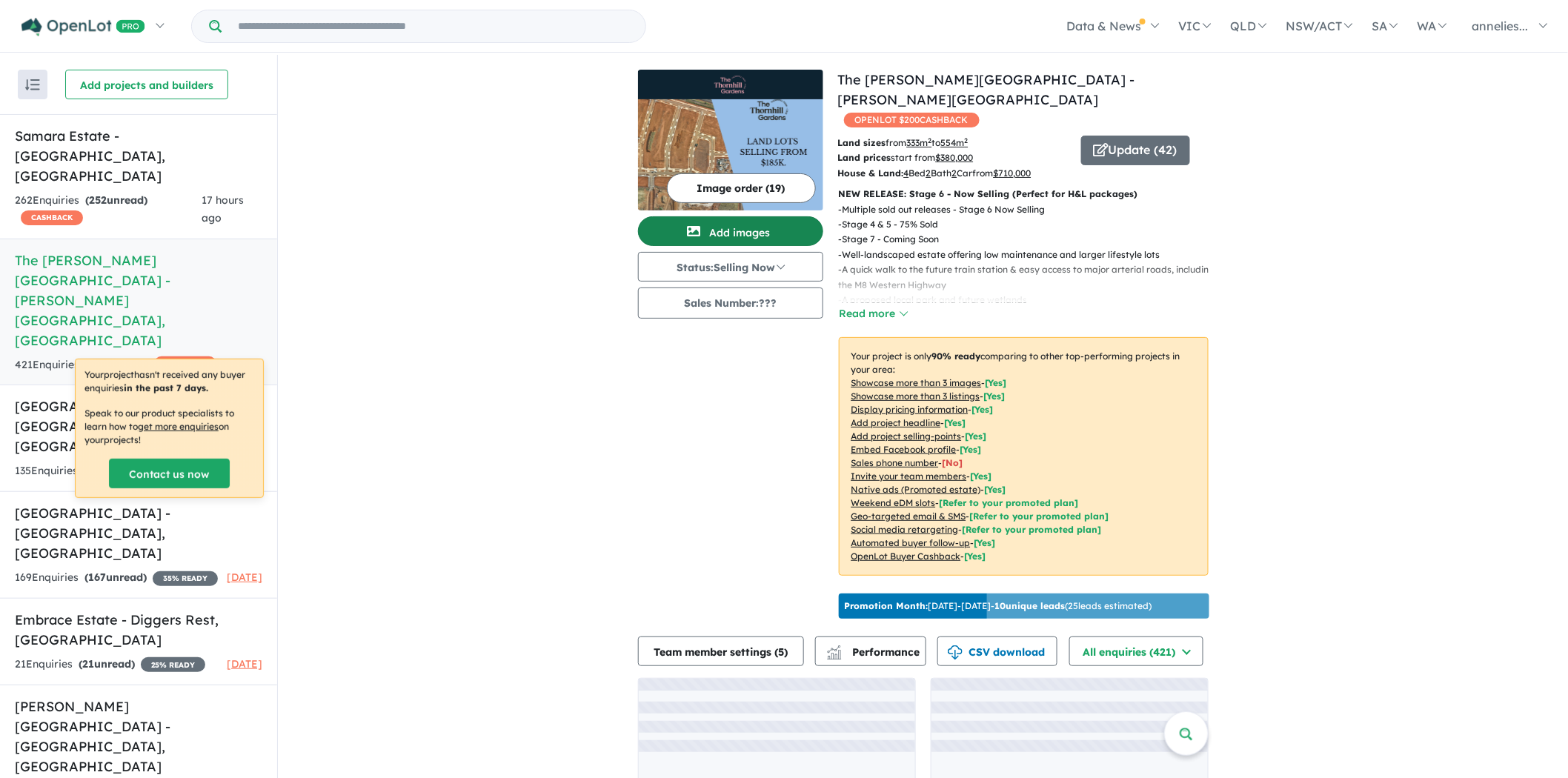
click at [687, 243] on span "button" at bounding box center [694, 232] width 31 height 24
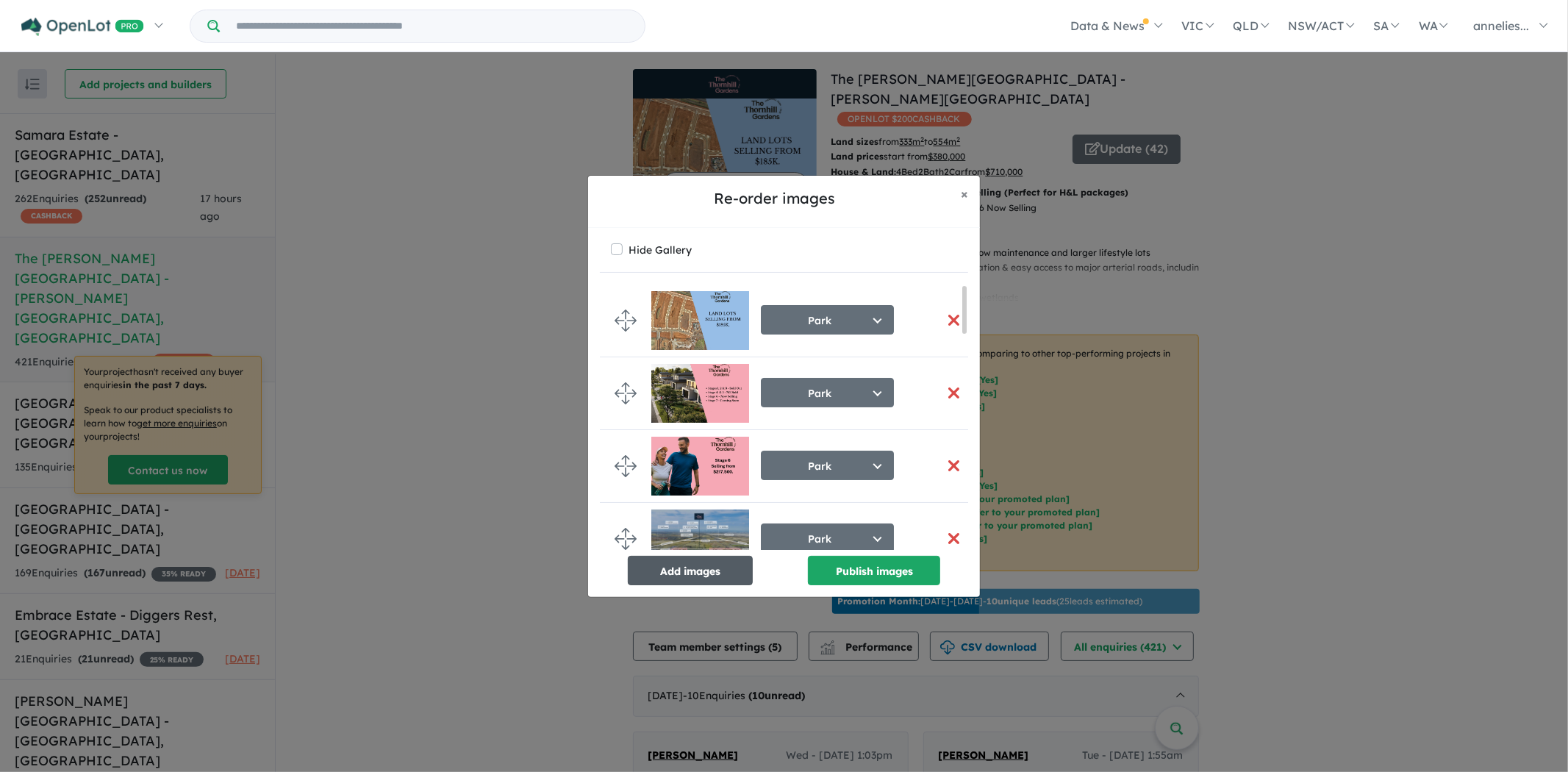
click at [687, 576] on button "Add images" at bounding box center [690, 570] width 125 height 29
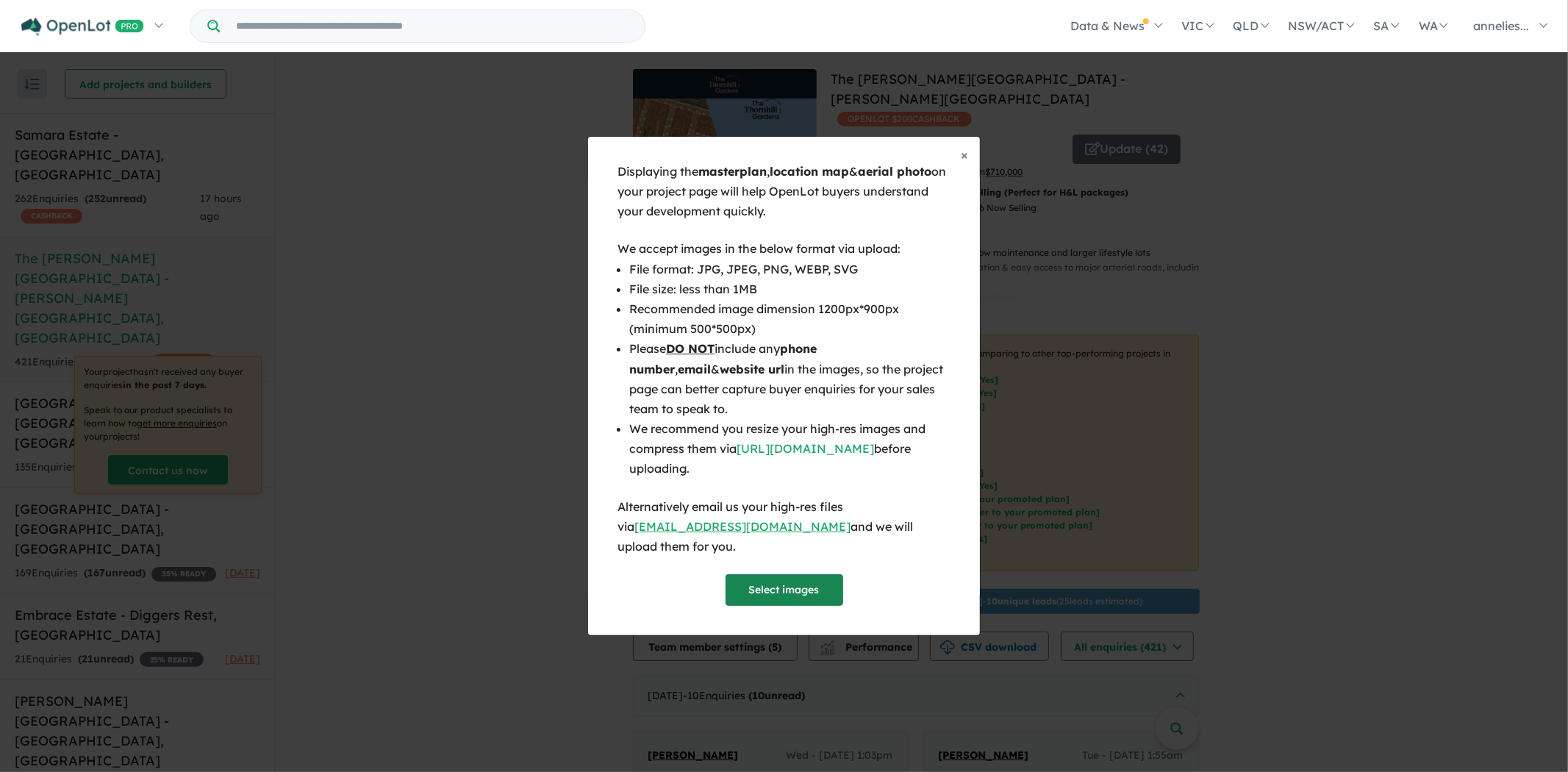
click at [795, 575] on button "Select images" at bounding box center [785, 590] width 117 height 32
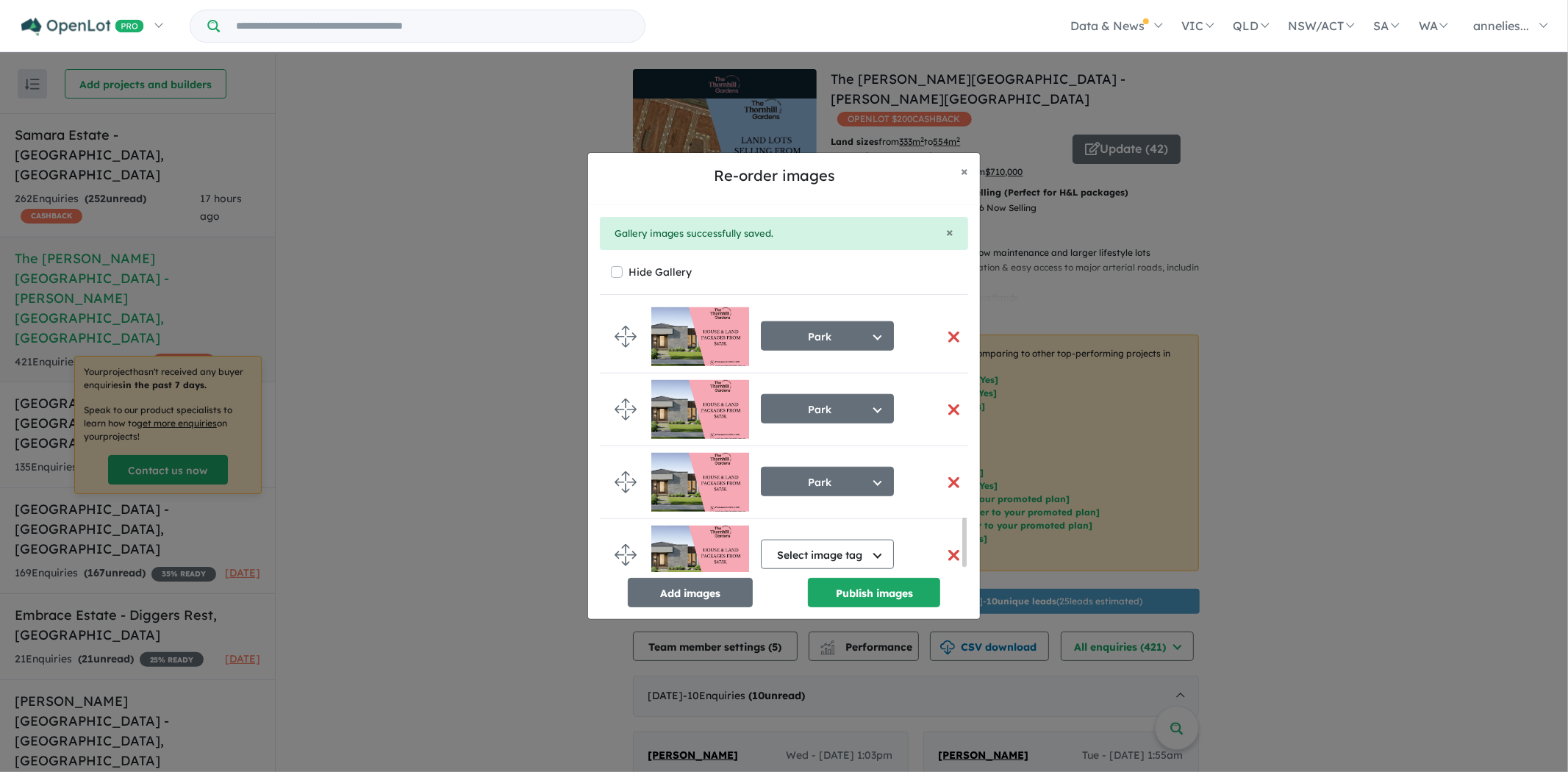
scroll to position [1184, 0]
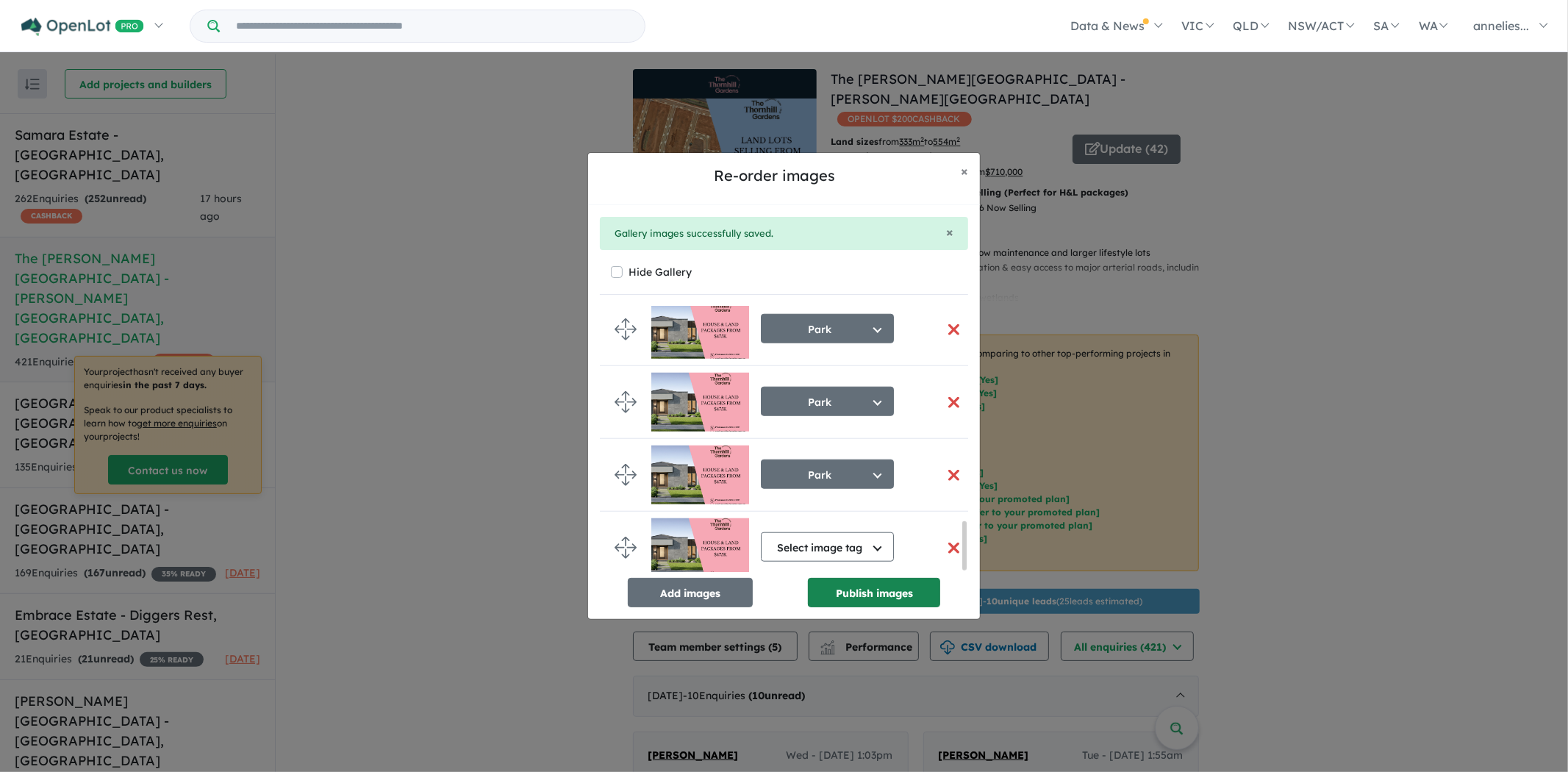
click at [885, 605] on button "Publish images" at bounding box center [874, 592] width 133 height 29
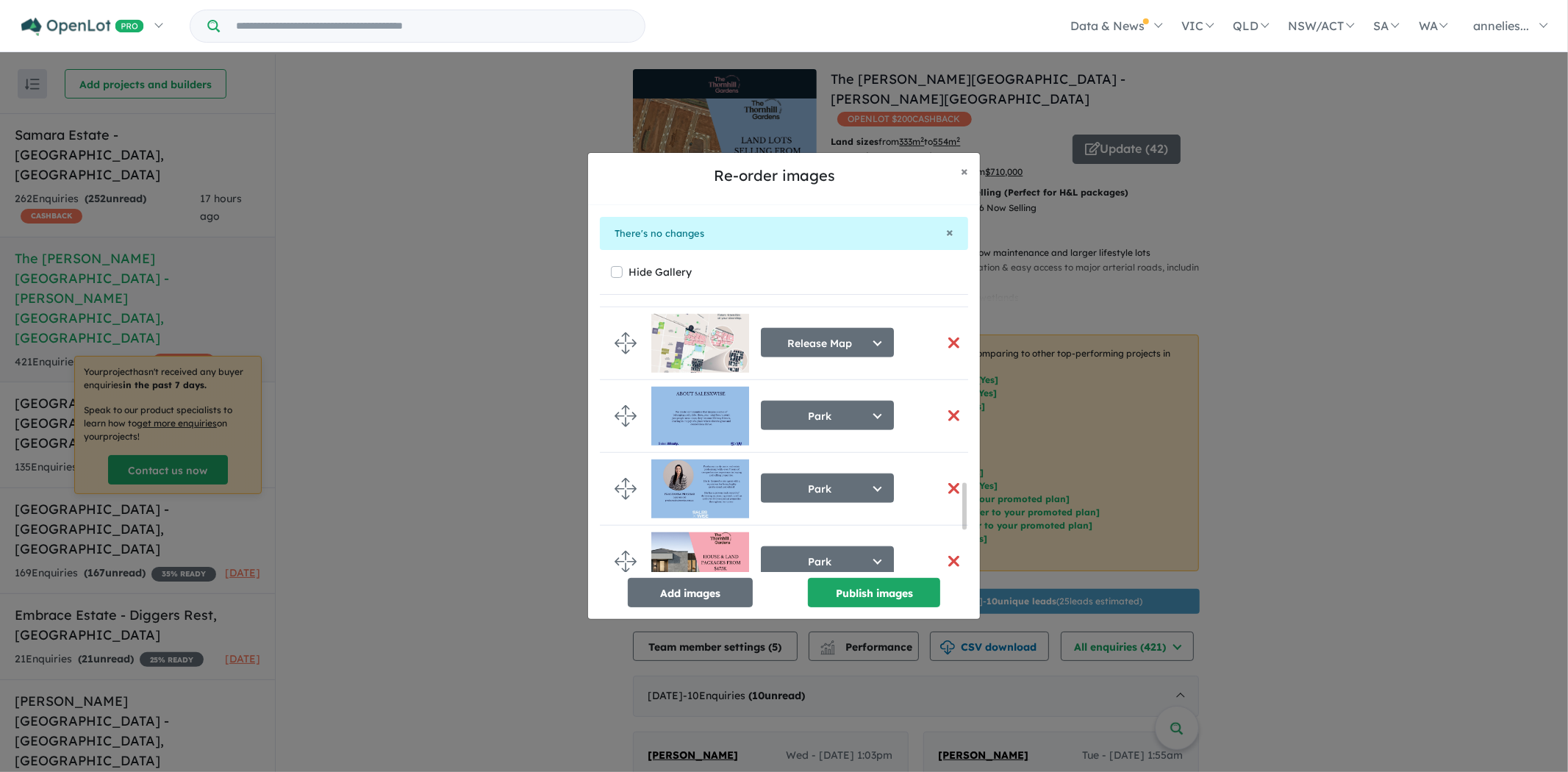
scroll to position [1187, 0]
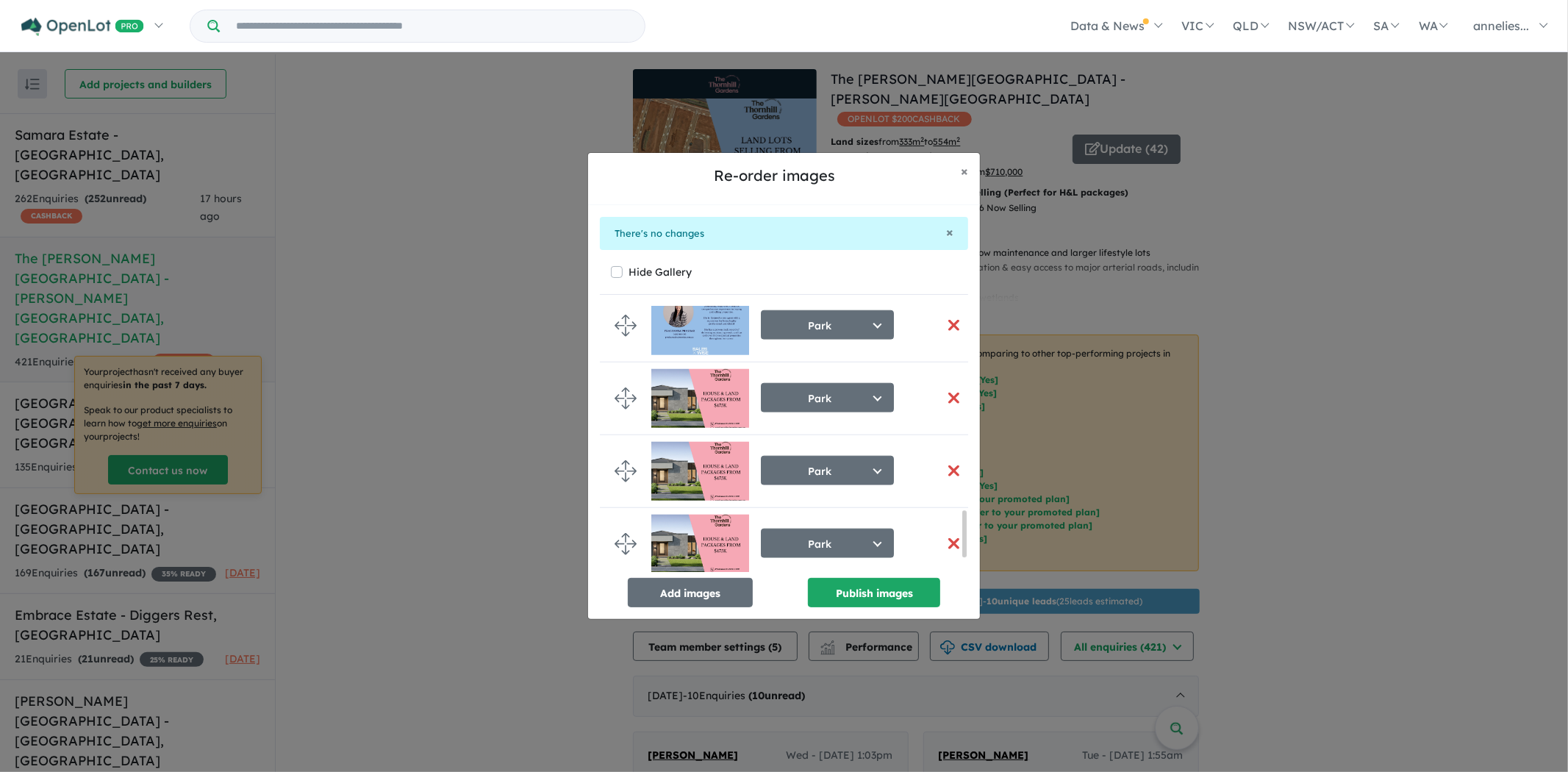
click at [954, 400] on button "button" at bounding box center [953, 398] width 31 height 32
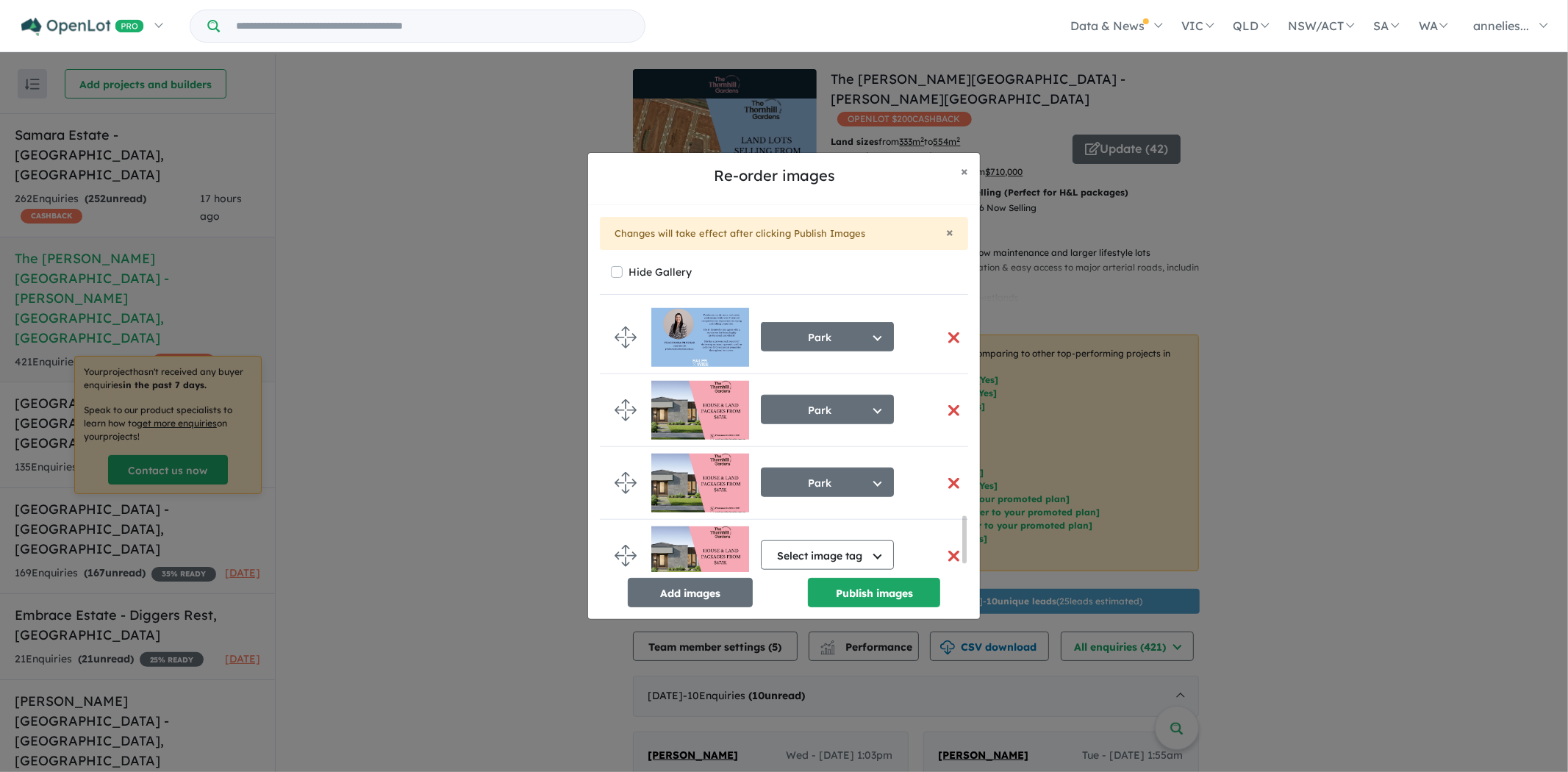
scroll to position [1185, 0]
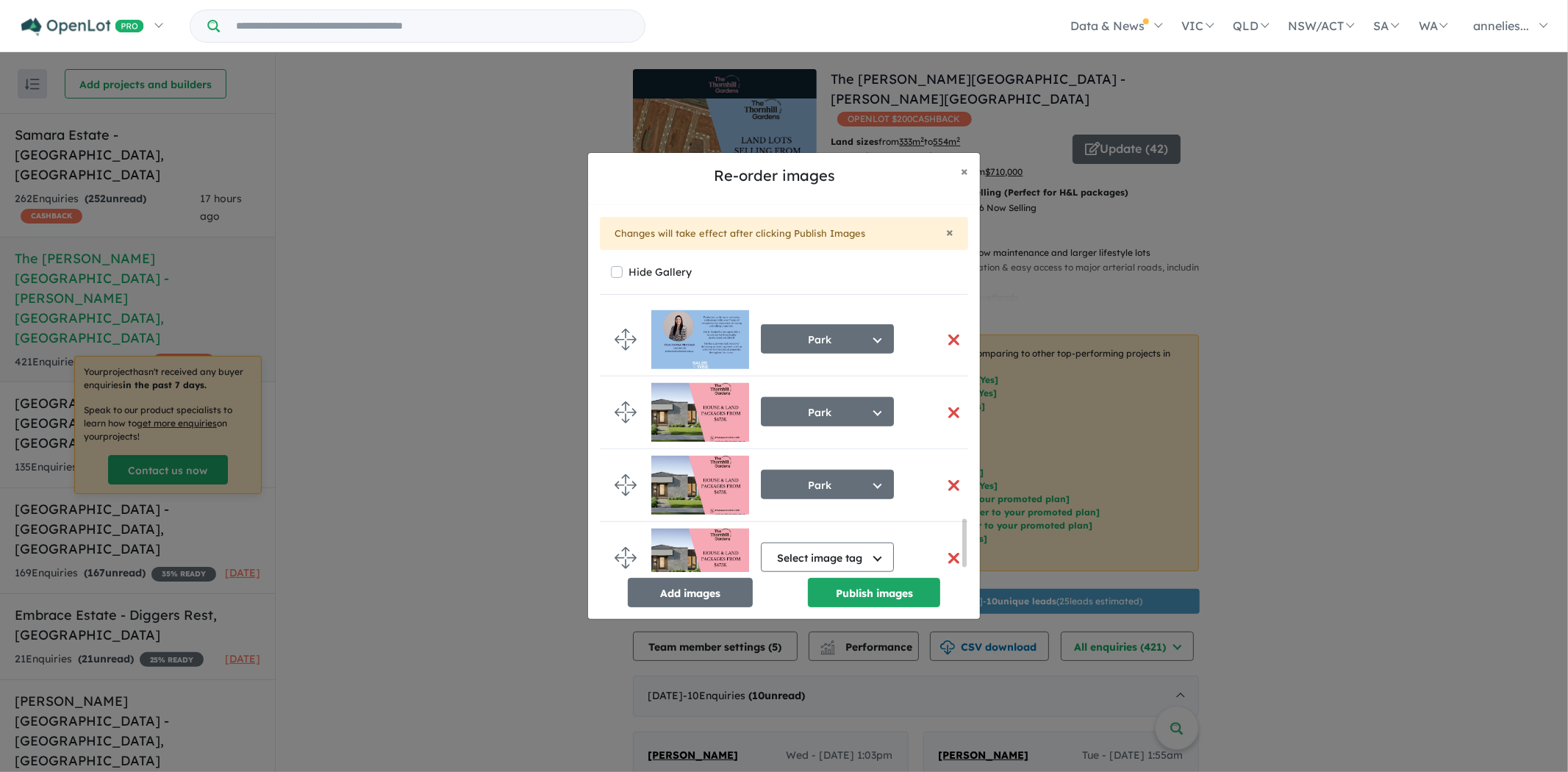
click at [950, 419] on button "button" at bounding box center [953, 413] width 31 height 32
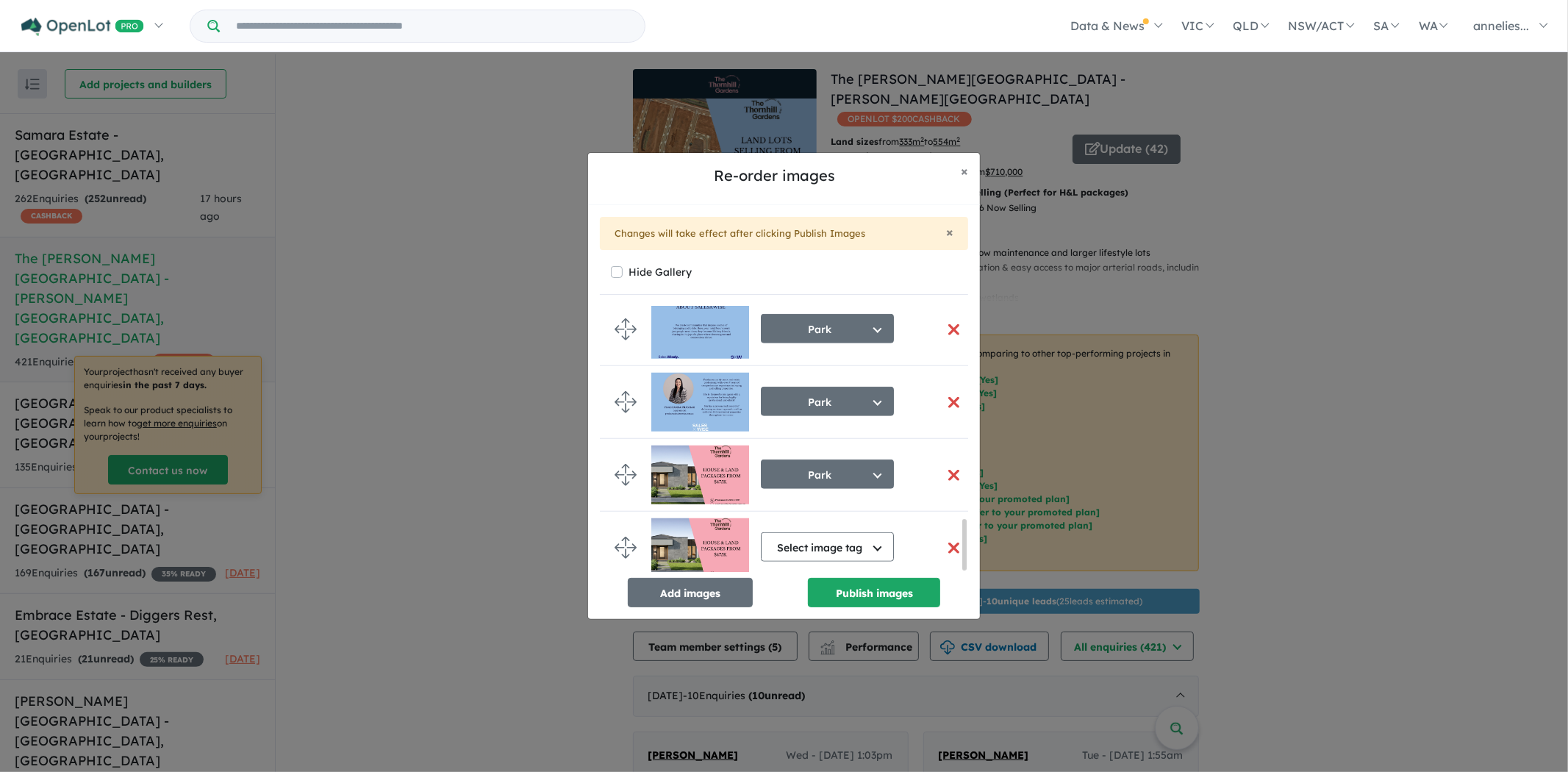
click at [951, 469] on button "button" at bounding box center [953, 475] width 31 height 32
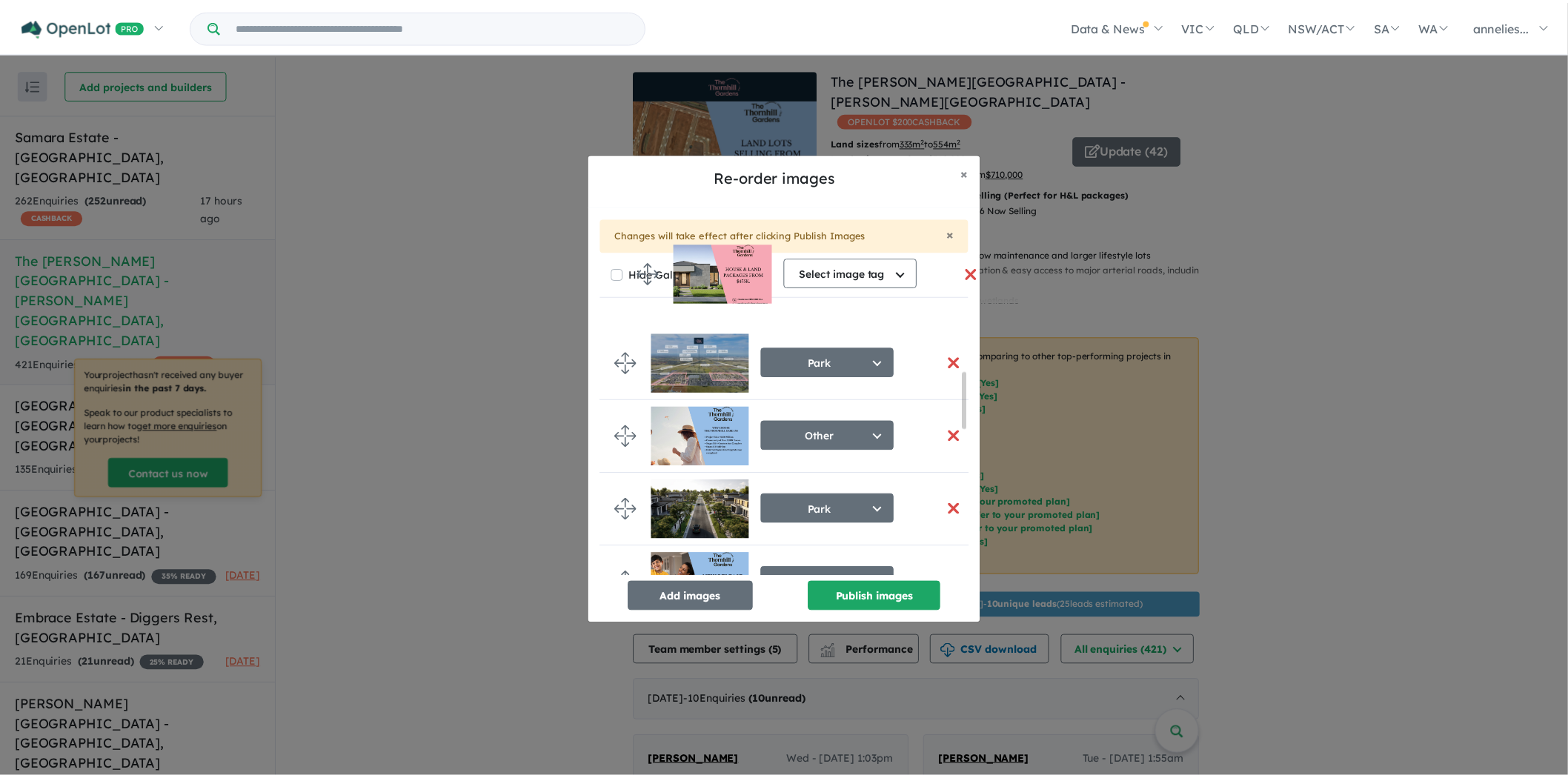
scroll to position [0, 0]
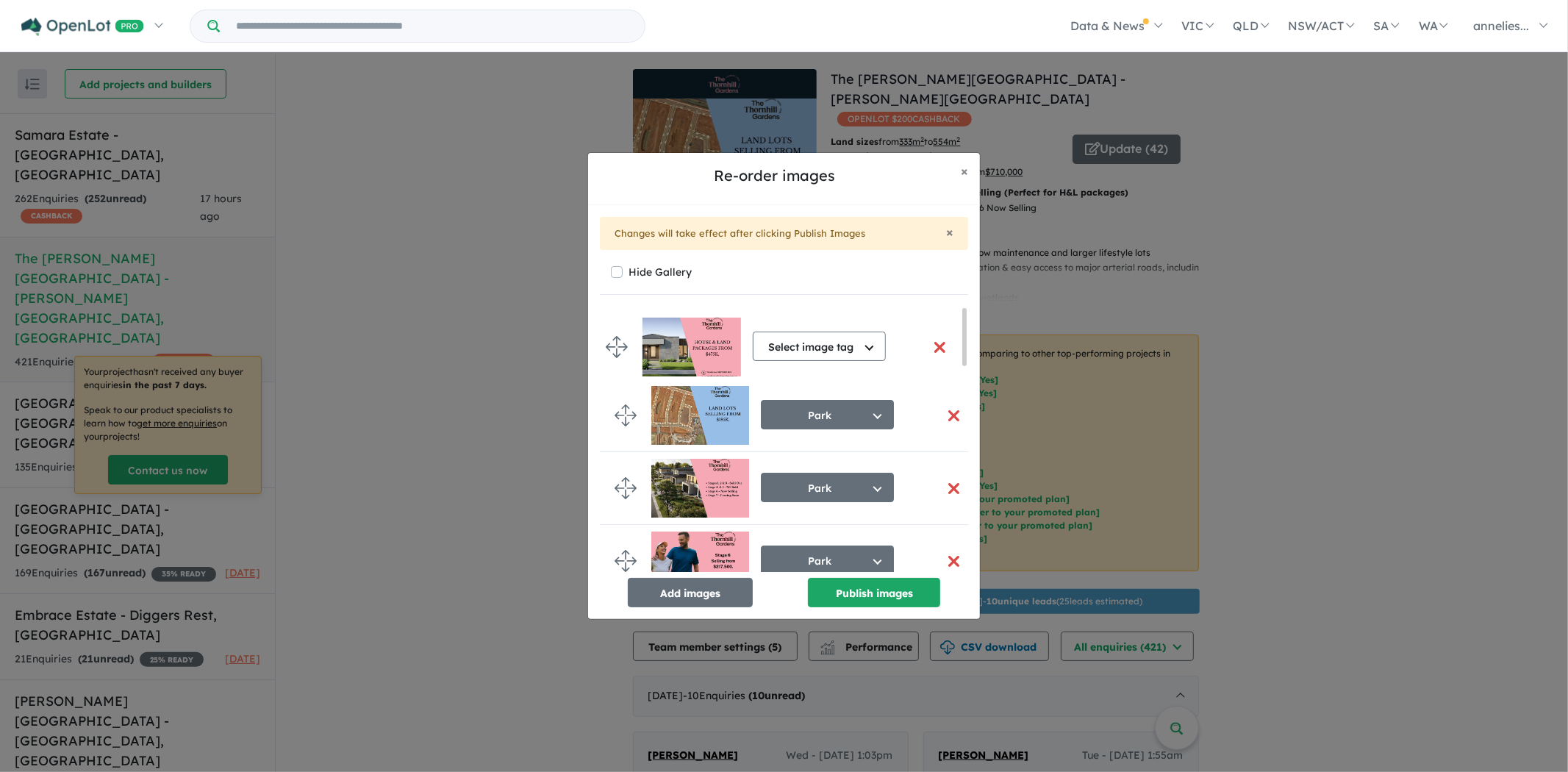
drag, startPoint x: 627, startPoint y: 540, endPoint x: 618, endPoint y: 344, distance: 196.2
click at [867, 594] on button "Publish images" at bounding box center [874, 592] width 133 height 29
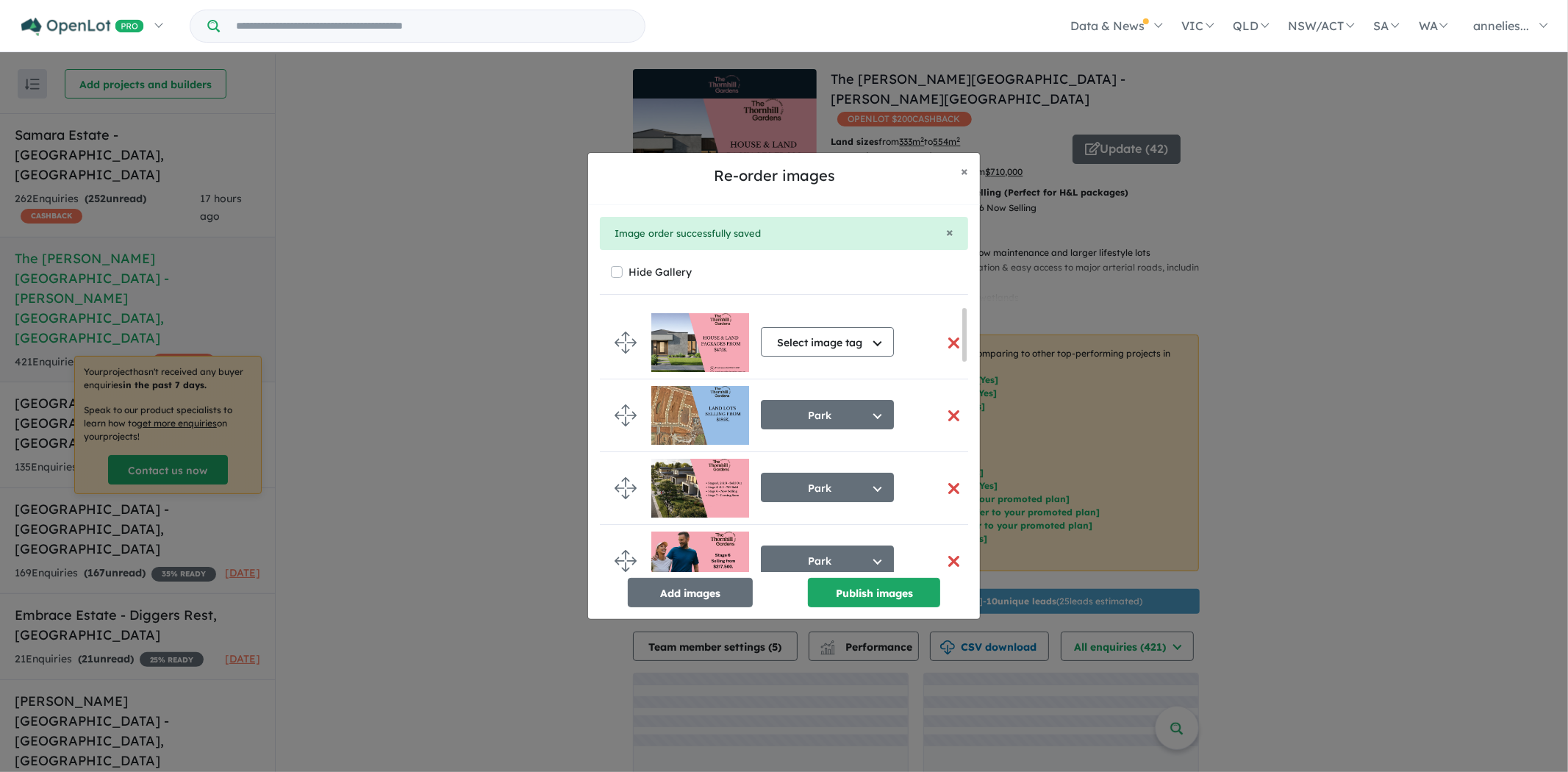
click at [350, 133] on div "Re-order images × Close × Image order successfully saved Hide Gallery Select im…" at bounding box center [784, 386] width 1568 height 772
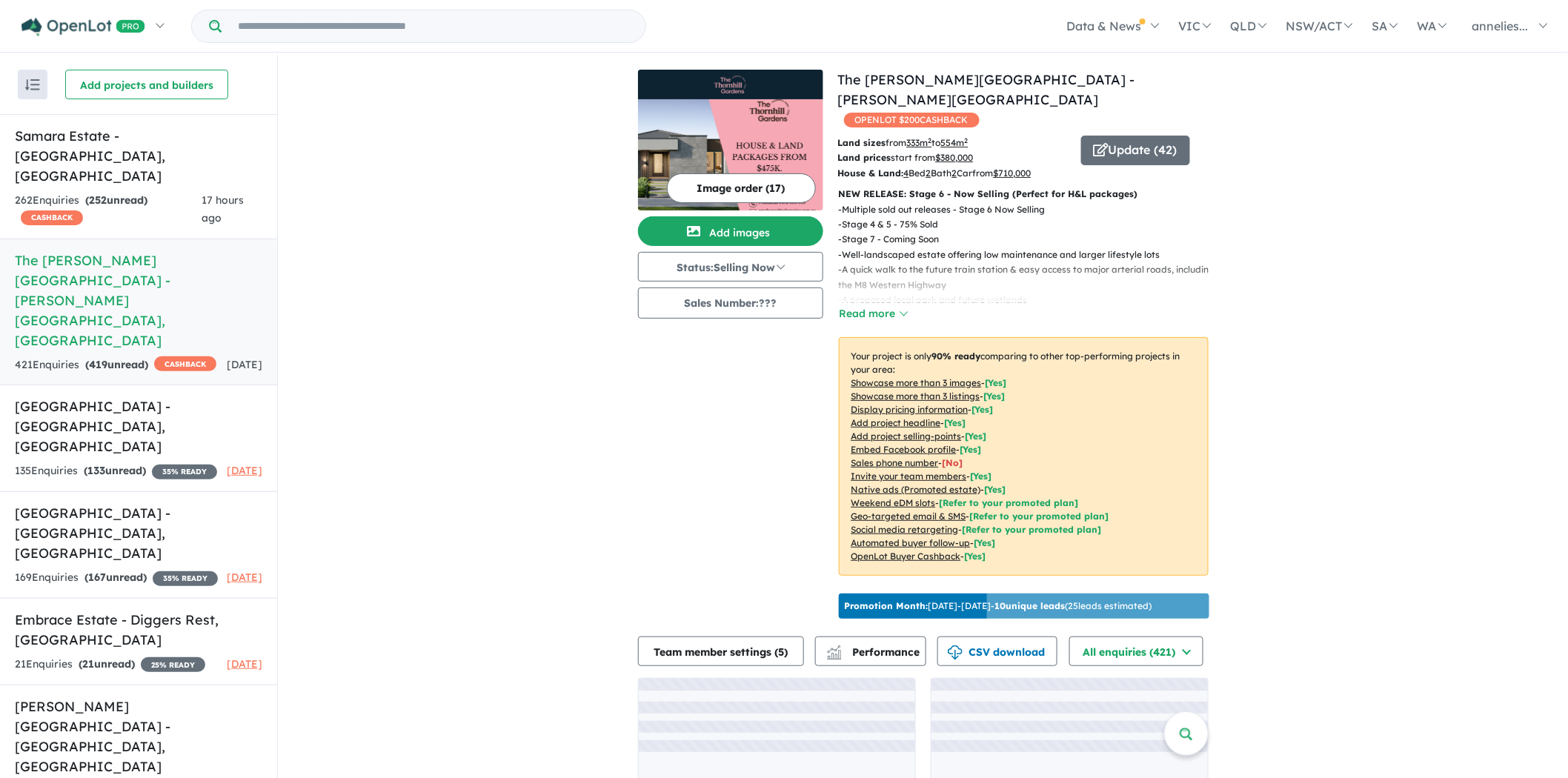
click at [759, 130] on img at bounding box center [731, 154] width 186 height 111
